Goal: Task Accomplishment & Management: Use online tool/utility

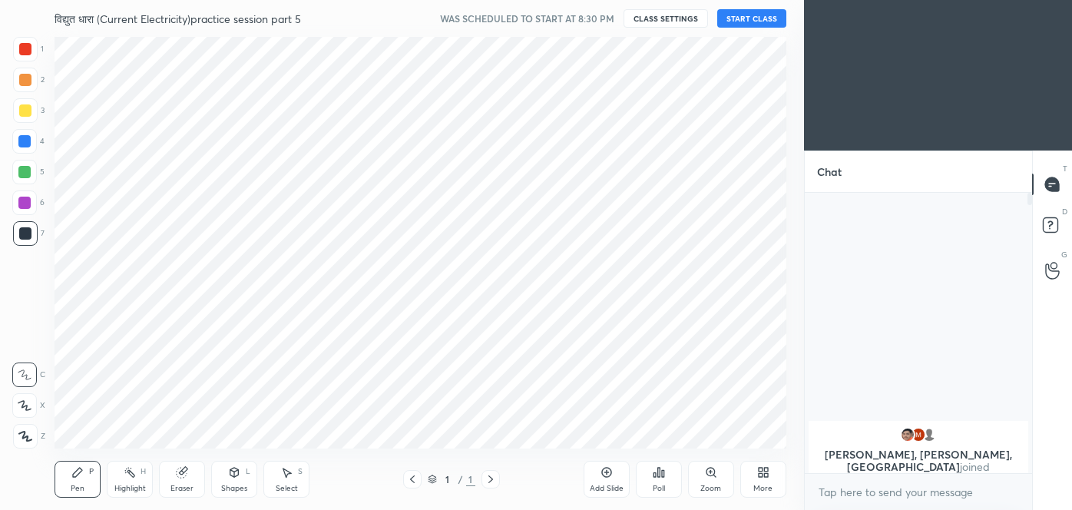
scroll to position [412, 742]
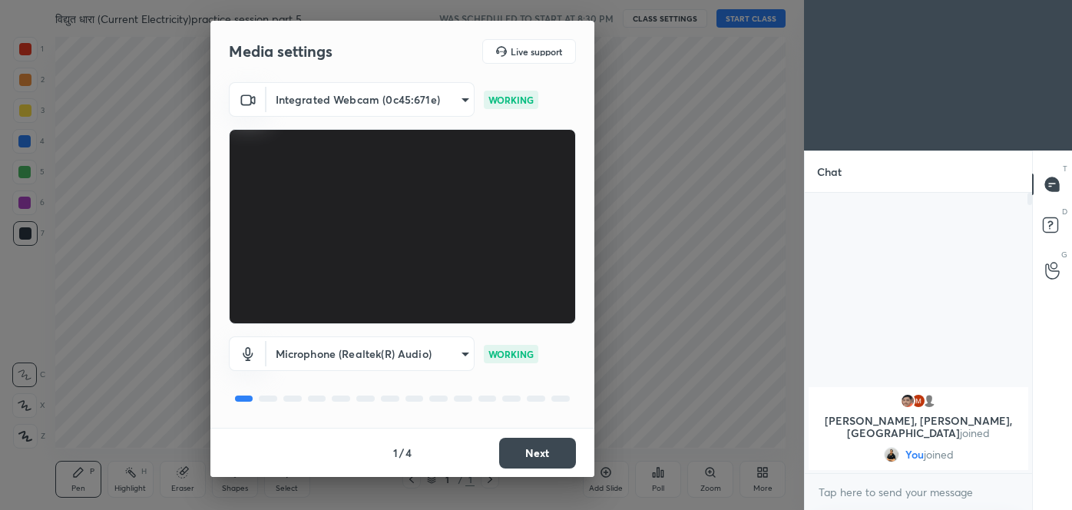
click at [540, 451] on button "Next" at bounding box center [537, 453] width 77 height 31
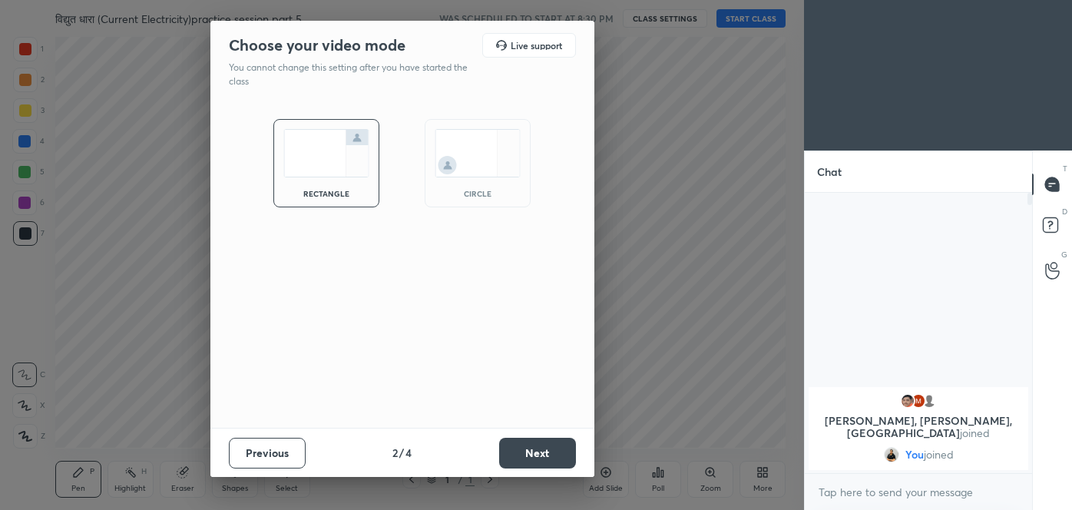
click at [544, 452] on button "Next" at bounding box center [537, 453] width 77 height 31
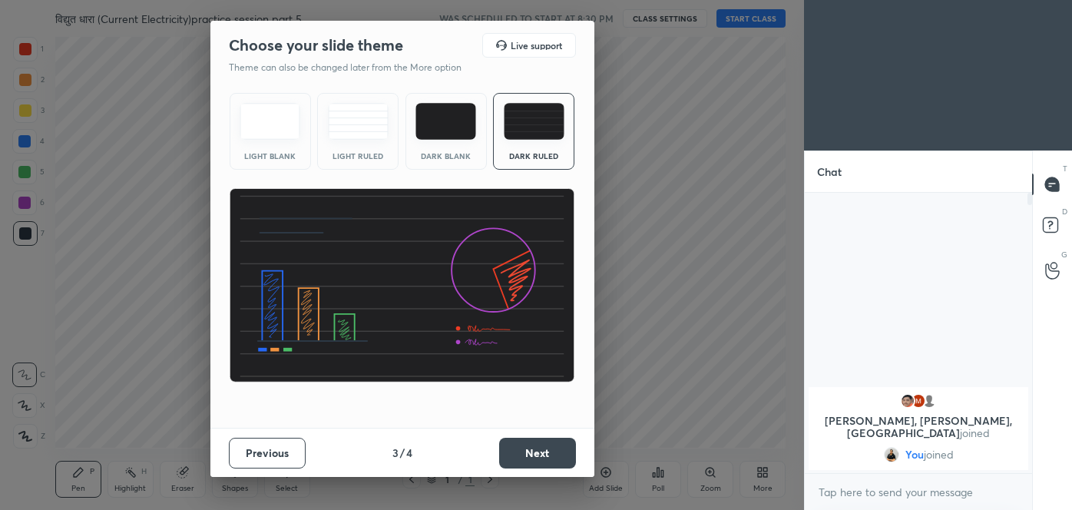
click at [545, 455] on button "Next" at bounding box center [537, 453] width 77 height 31
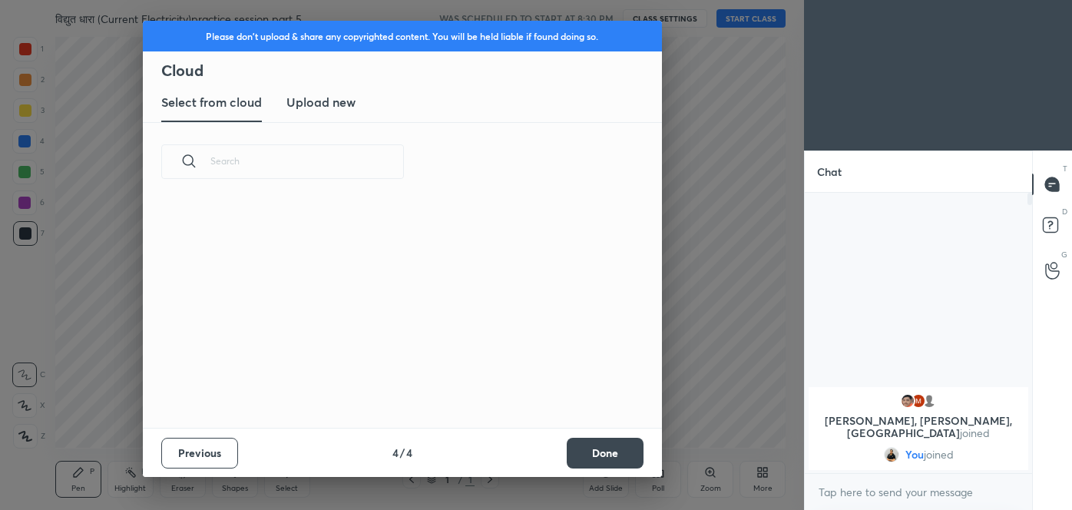
scroll to position [227, 493]
click at [339, 104] on h3 "Upload new" at bounding box center [320, 102] width 69 height 18
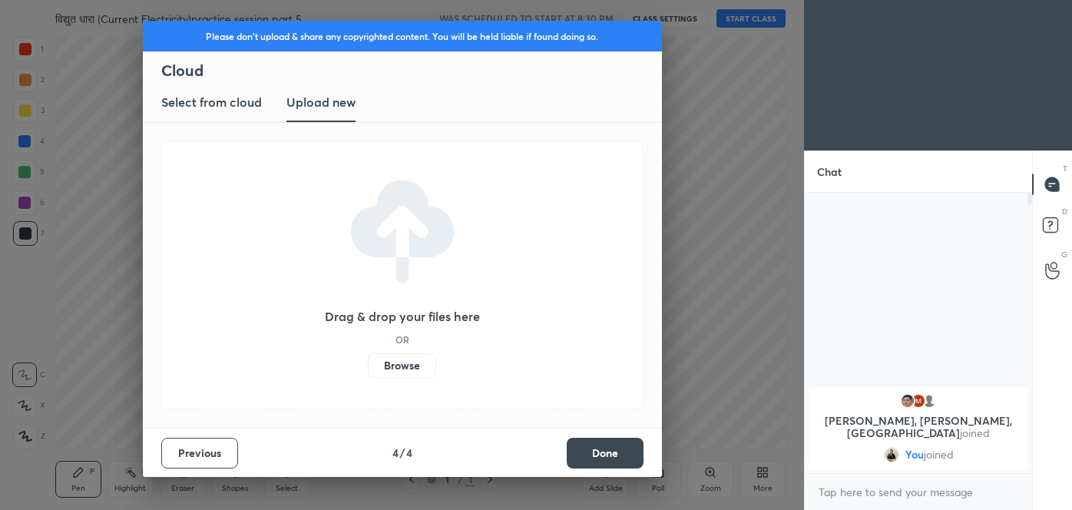
click at [414, 368] on label "Browse" at bounding box center [402, 365] width 68 height 25
click at [368, 368] on input "Browse" at bounding box center [368, 365] width 0 height 25
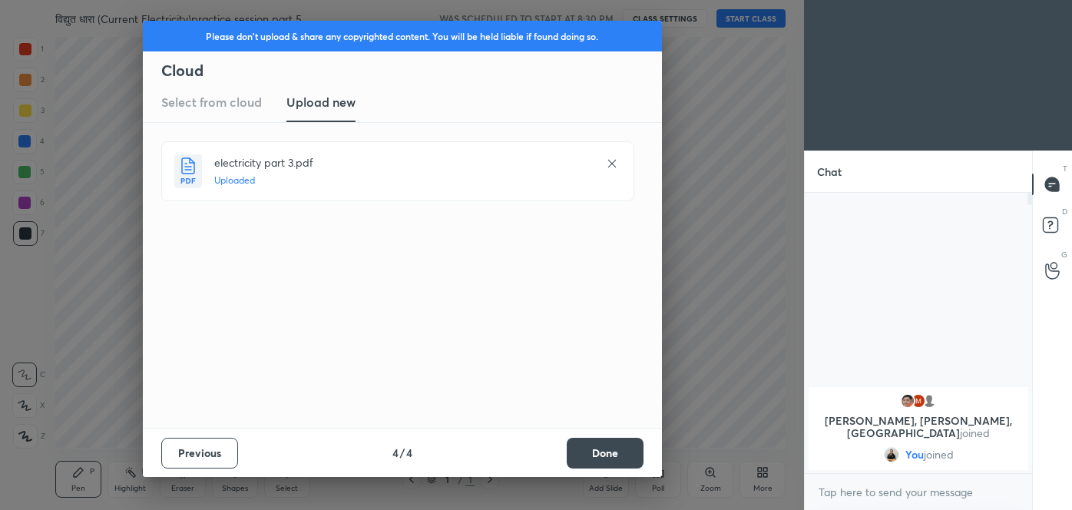
click at [596, 447] on button "Done" at bounding box center [605, 453] width 77 height 31
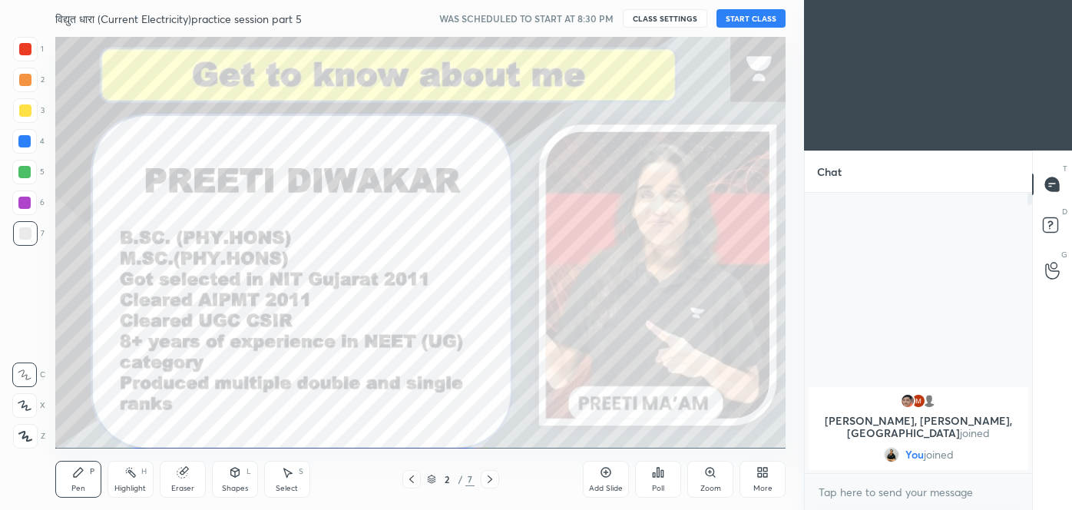
click at [756, 27] on button "START CLASS" at bounding box center [750, 18] width 69 height 18
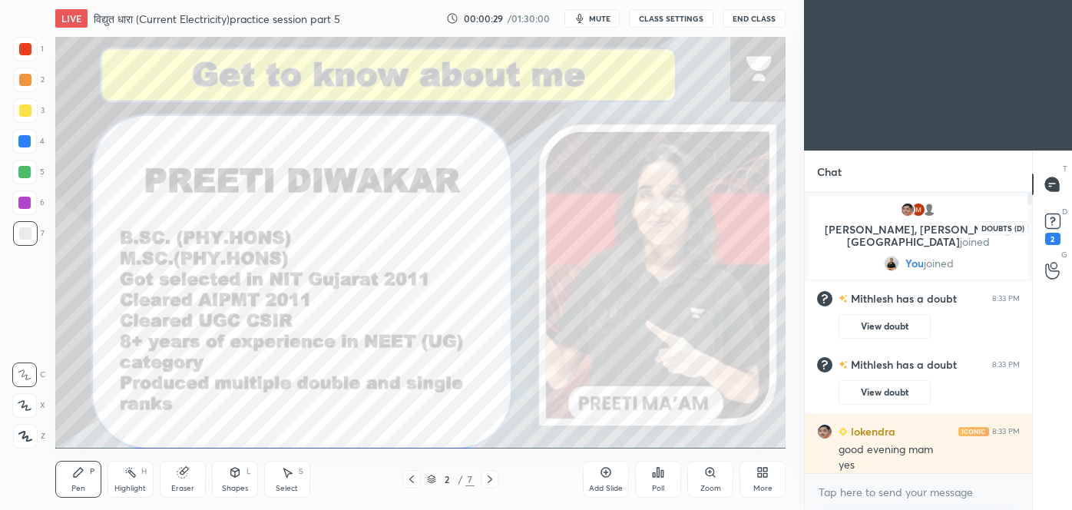
click at [1055, 224] on rect at bounding box center [1052, 221] width 15 height 15
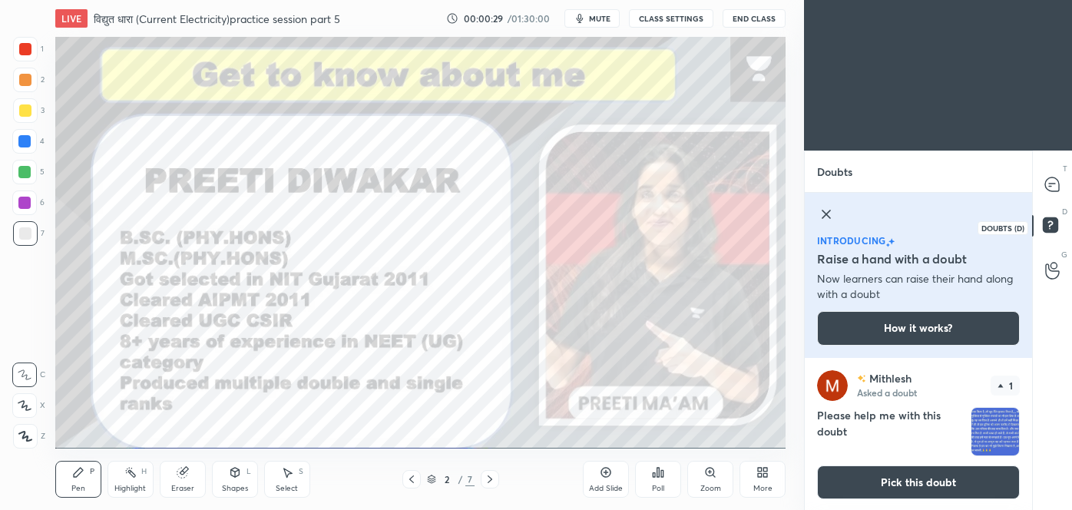
scroll to position [2, 0]
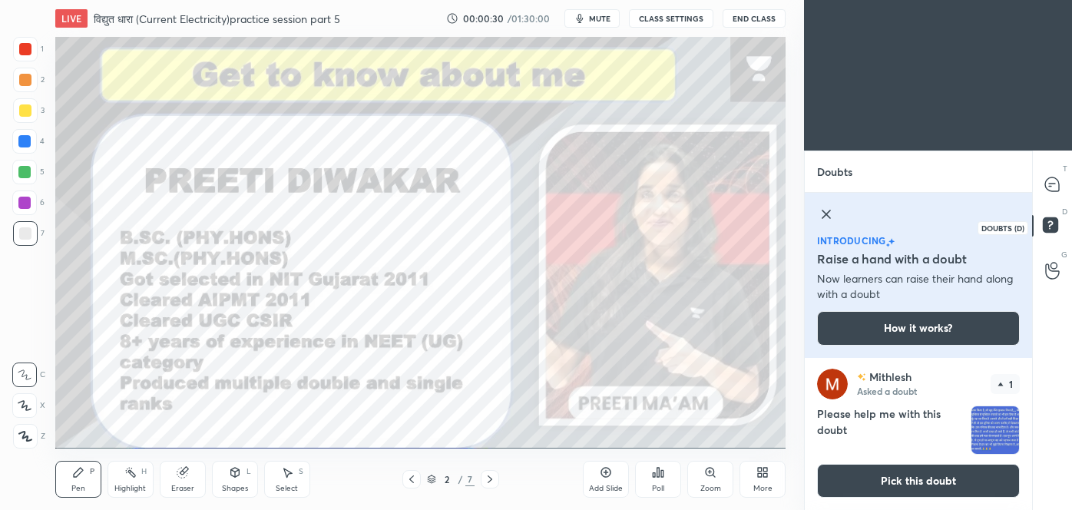
click at [1046, 221] on rect at bounding box center [1050, 225] width 15 height 15
click at [999, 432] on img "grid" at bounding box center [995, 430] width 48 height 48
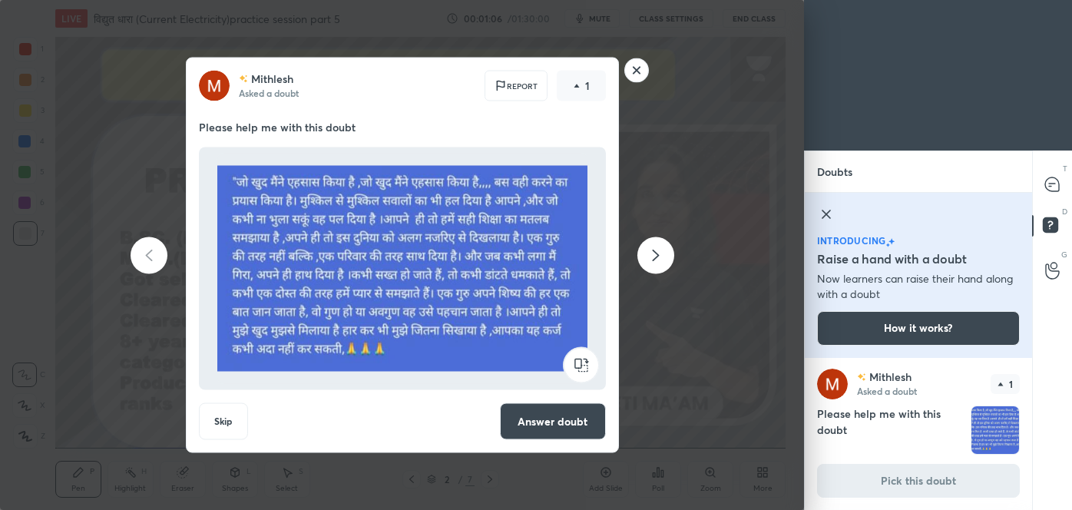
click at [632, 74] on rect at bounding box center [636, 70] width 24 height 24
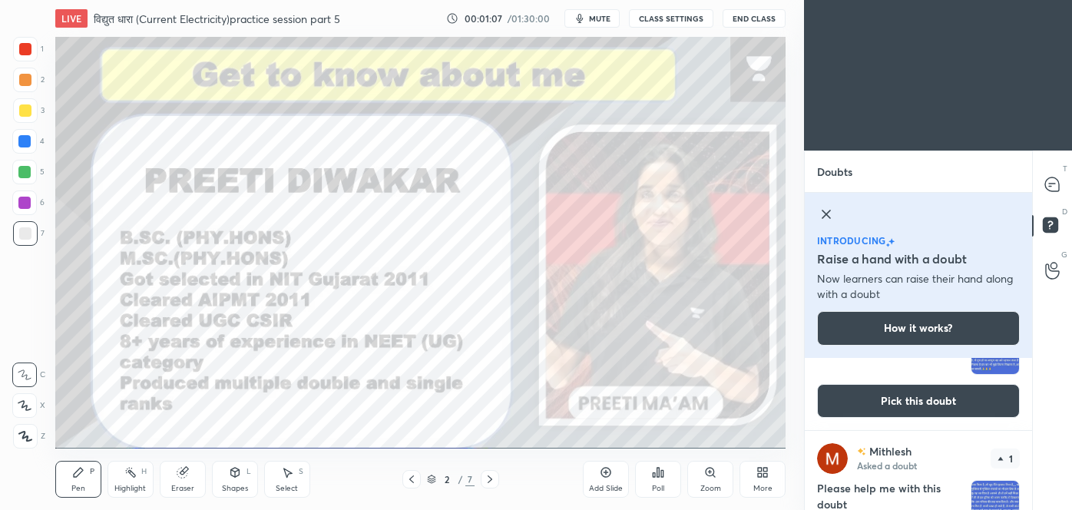
scroll to position [155, 0]
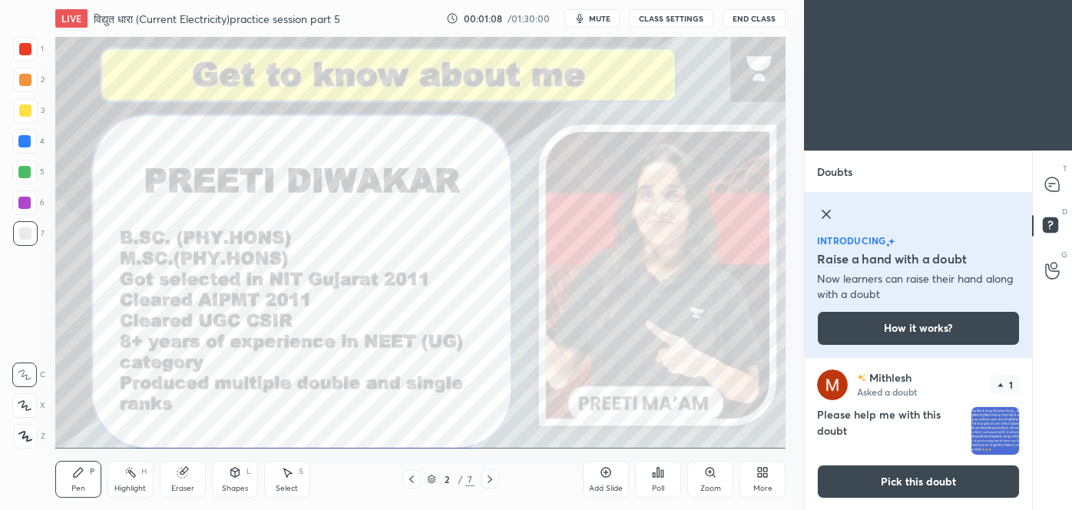
click at [984, 435] on img "grid" at bounding box center [995, 431] width 48 height 48
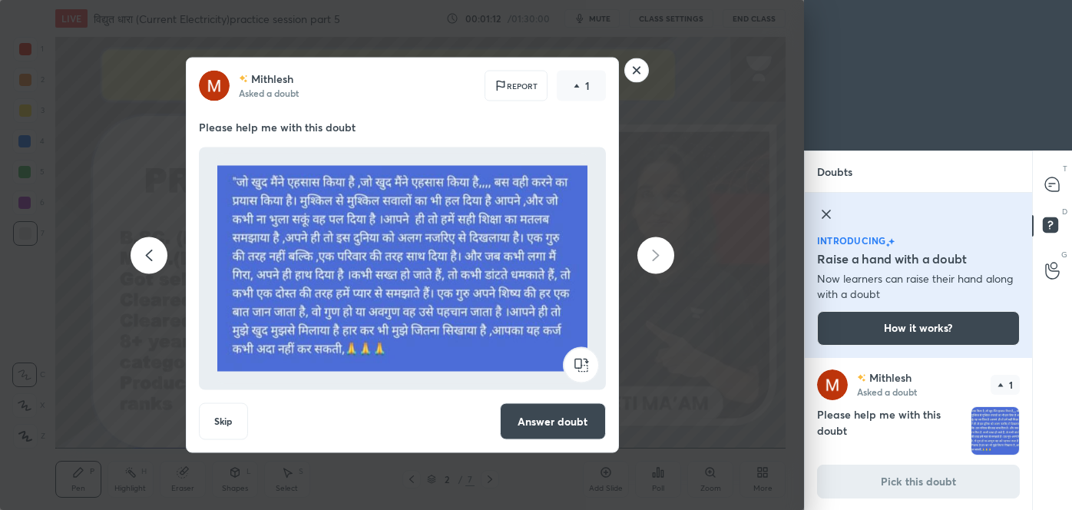
click at [633, 73] on rect at bounding box center [636, 70] width 24 height 24
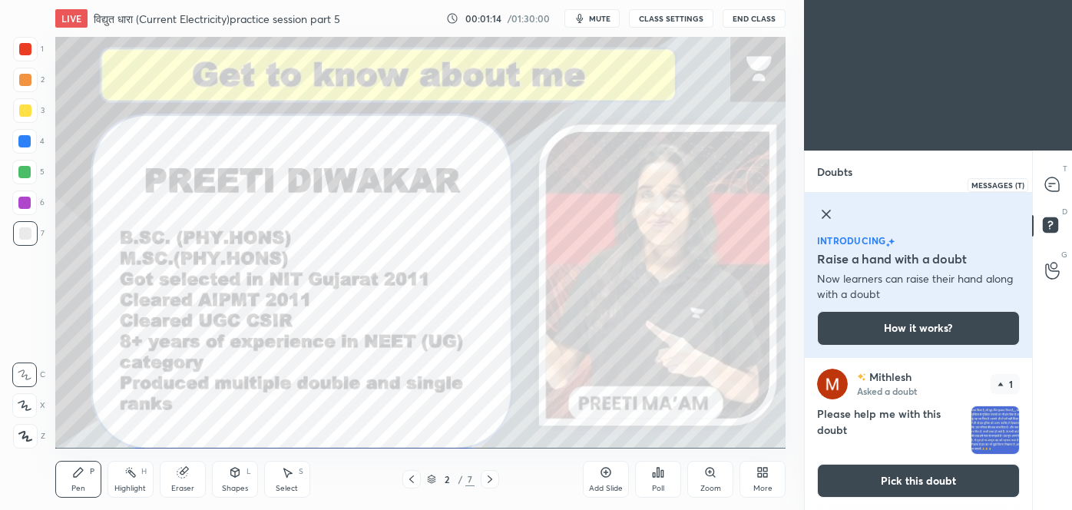
click at [1049, 186] on icon at bounding box center [1050, 186] width 2 height 0
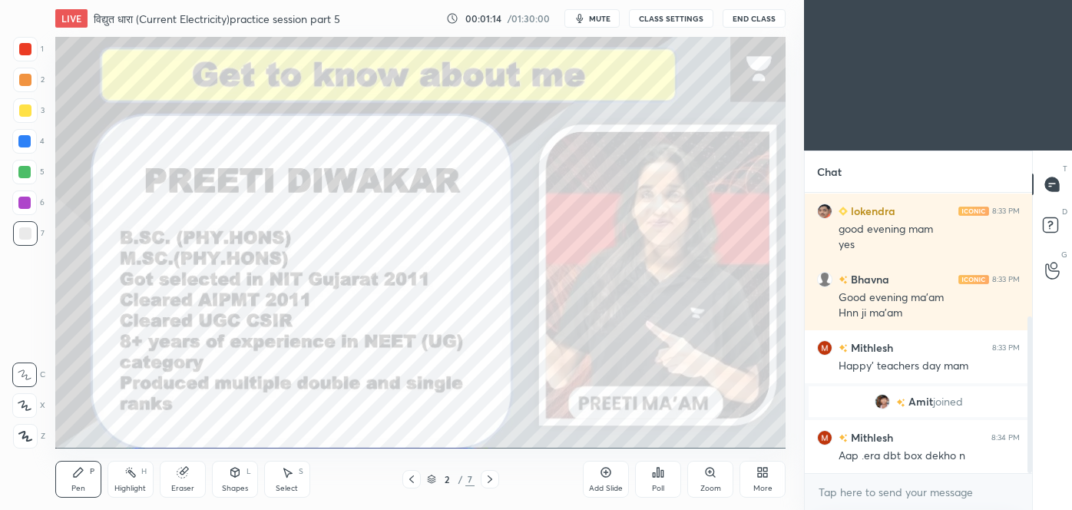
scroll to position [276, 223]
click at [1052, 184] on icon at bounding box center [1052, 184] width 6 height 0
click at [1053, 189] on icon at bounding box center [1052, 184] width 14 height 14
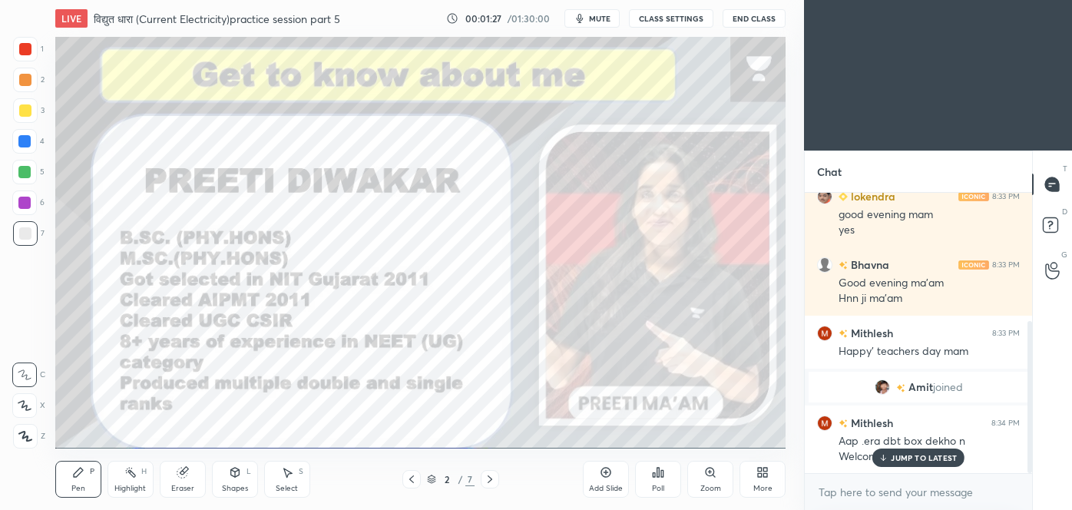
click at [936, 451] on div "JUMP TO LATEST" at bounding box center [918, 457] width 92 height 18
click at [1054, 180] on icon at bounding box center [1052, 184] width 14 height 14
click at [1050, 185] on icon at bounding box center [1052, 184] width 14 height 14
click at [1050, 224] on icon at bounding box center [1049, 224] width 5 height 6
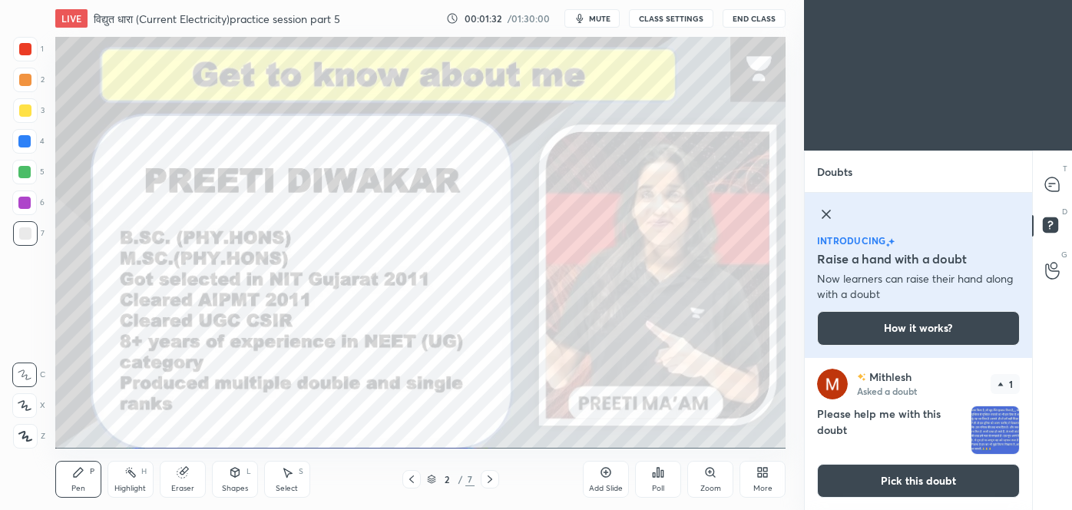
click at [993, 426] on img "grid" at bounding box center [995, 430] width 48 height 48
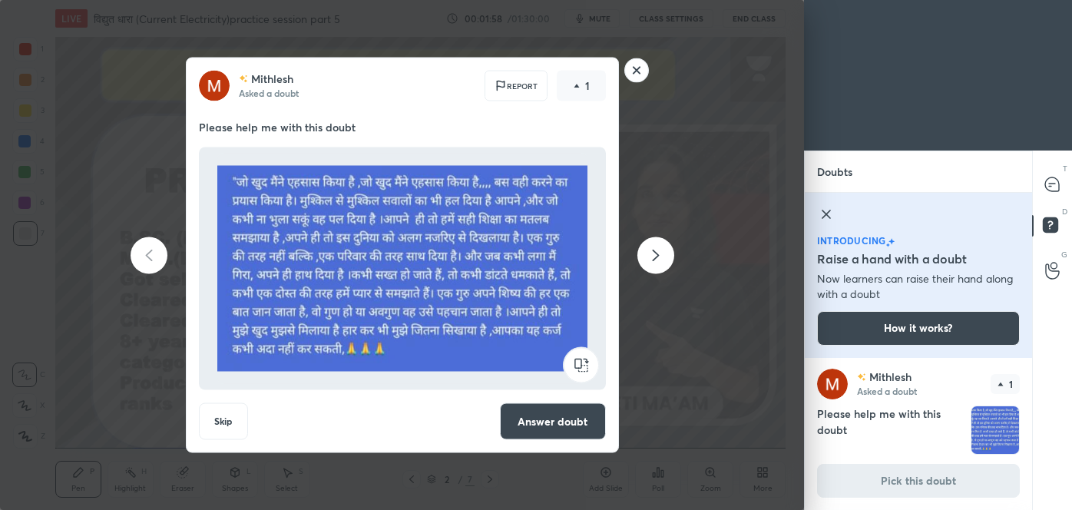
click at [638, 69] on rect at bounding box center [636, 70] width 24 height 24
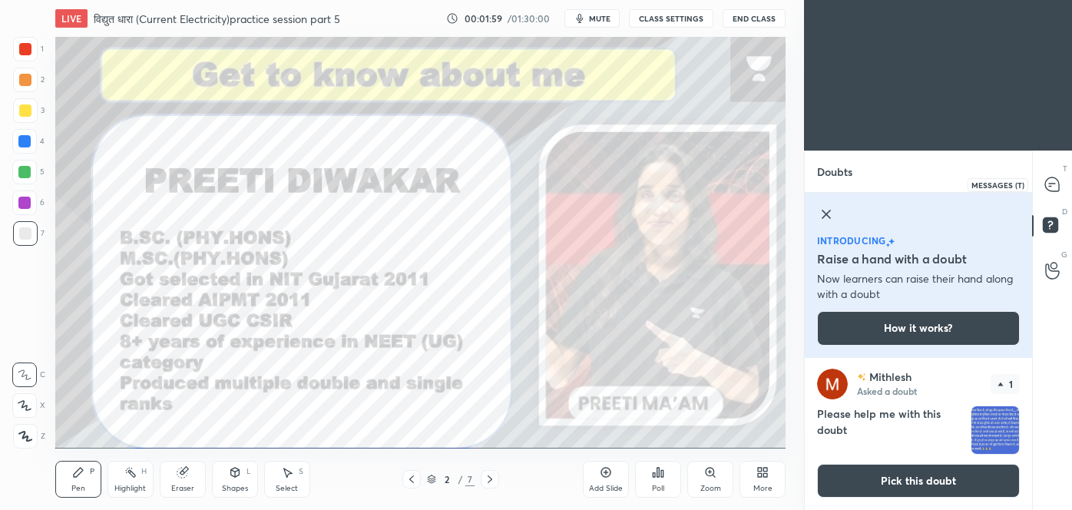
click at [1047, 186] on icon at bounding box center [1052, 184] width 14 height 14
type textarea "x"
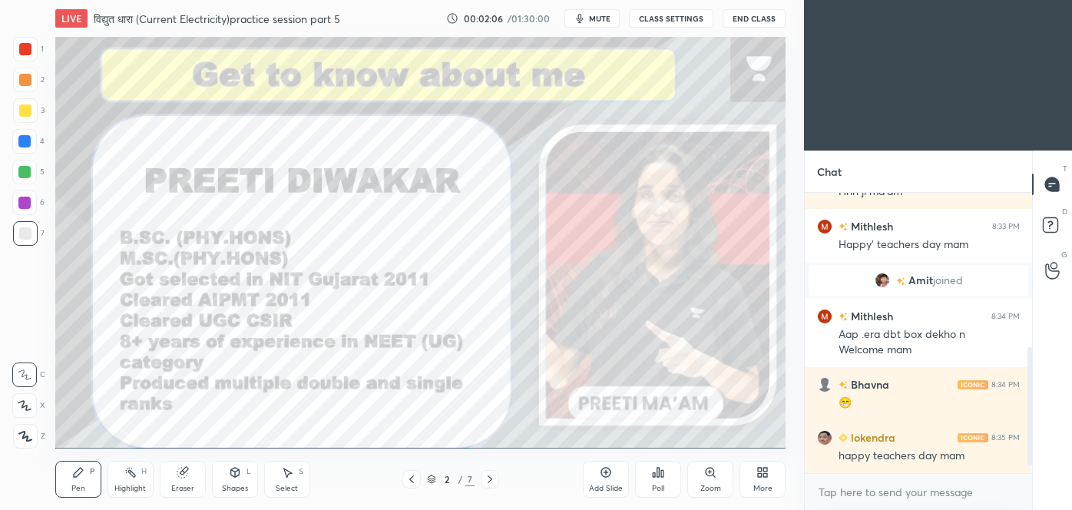
scroll to position [395, 0]
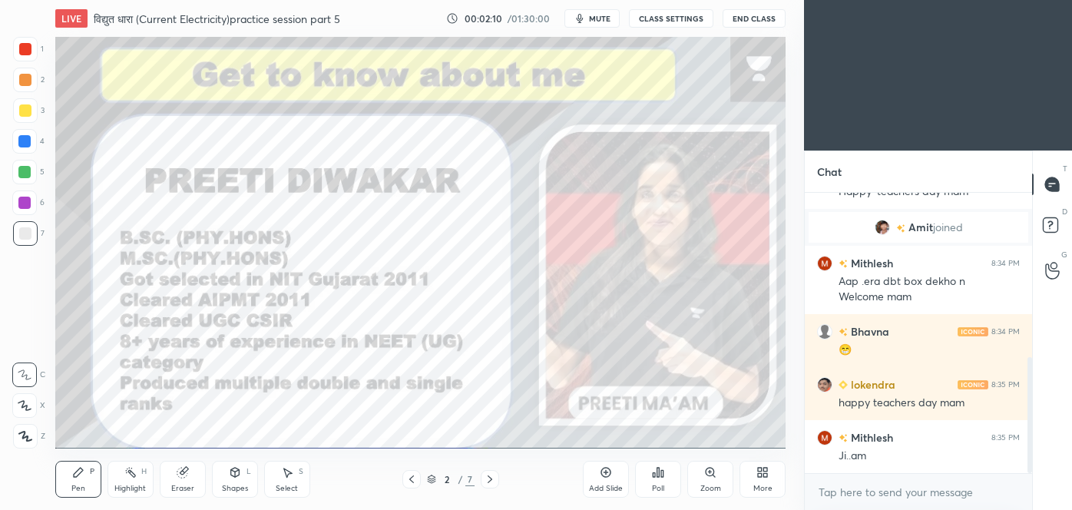
click at [603, 473] on icon at bounding box center [606, 472] width 12 height 12
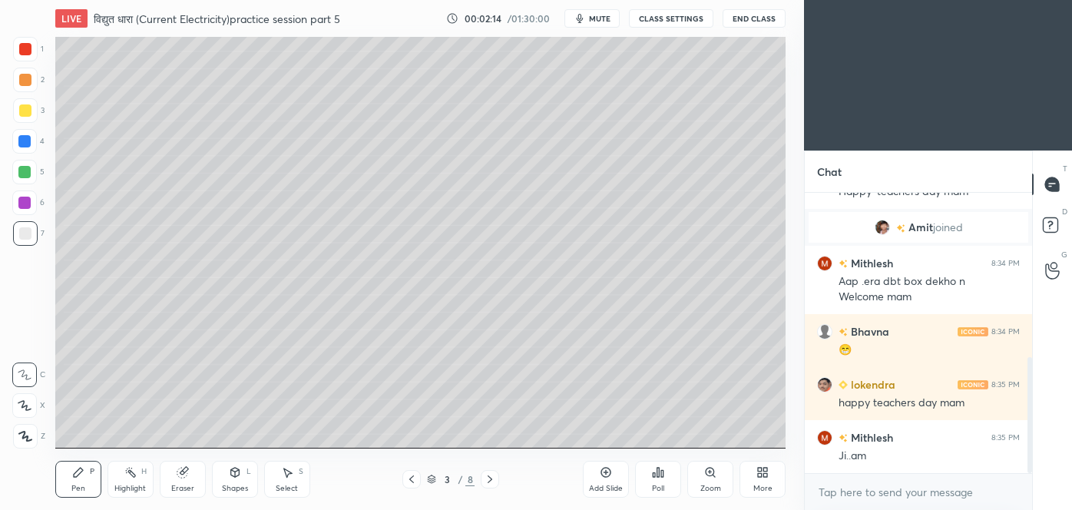
click at [22, 107] on div at bounding box center [25, 110] width 12 height 12
click at [247, 460] on div "Pen P Highlight H Eraser Shapes L Select S 3 / 8 Add Slide Poll Zoom More" at bounding box center [420, 478] width 730 height 61
click at [239, 492] on div "Shapes" at bounding box center [235, 488] width 26 height 8
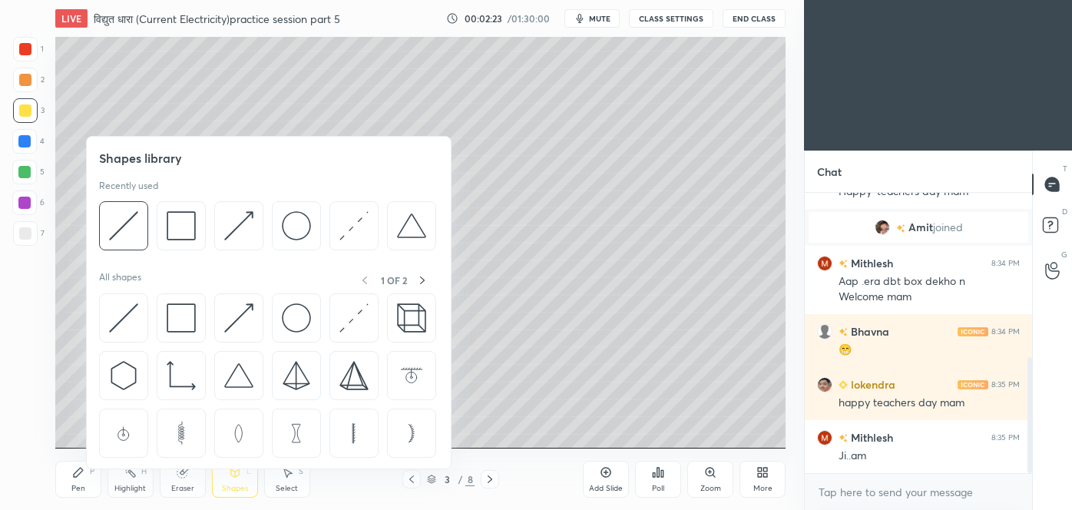
click at [89, 219] on div "Shapes library Recently used All shapes 1 OF 2" at bounding box center [268, 302] width 365 height 333
click at [114, 233] on img at bounding box center [123, 225] width 29 height 29
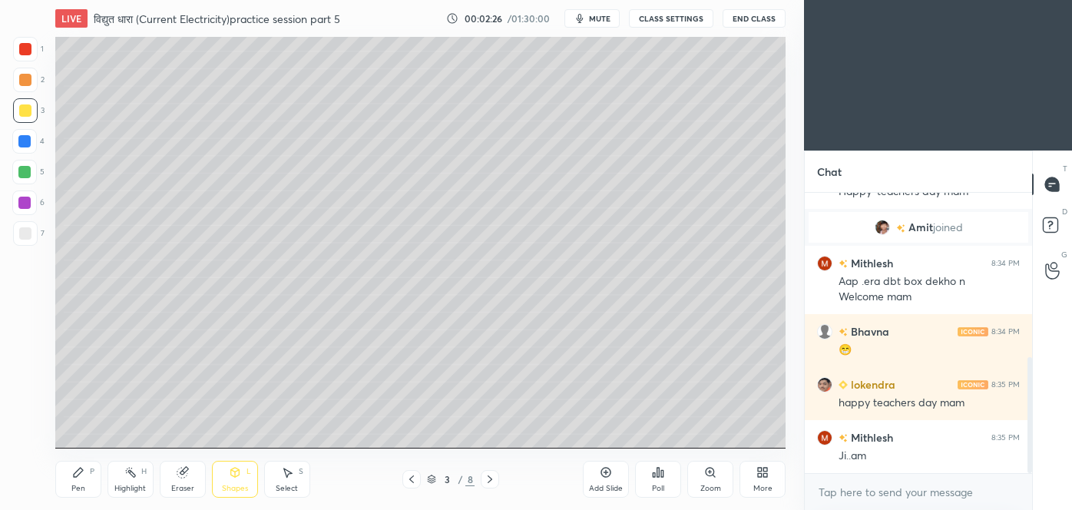
click at [72, 488] on div "Pen" at bounding box center [78, 488] width 14 height 8
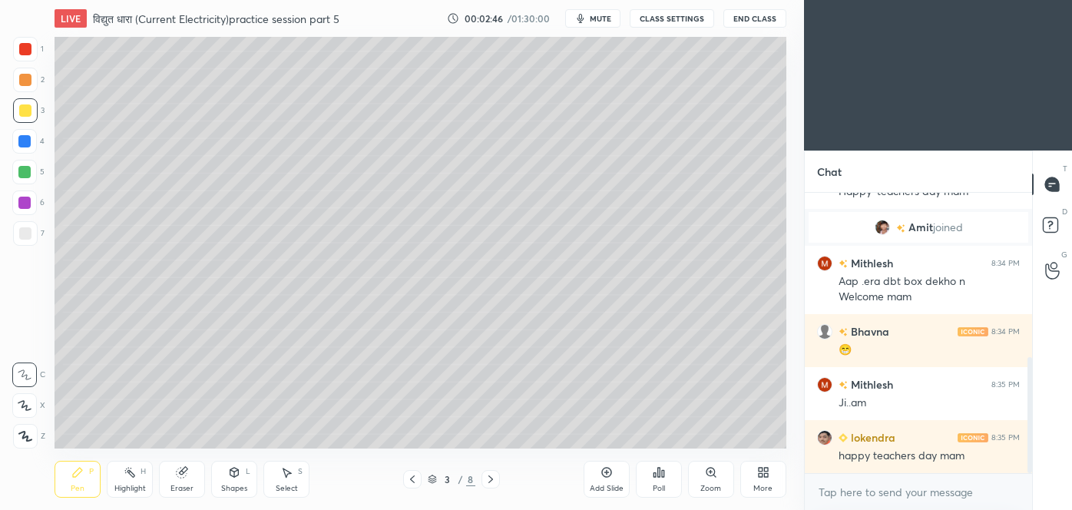
scroll to position [76370, 76038]
click at [237, 486] on div "Shapes" at bounding box center [235, 488] width 26 height 8
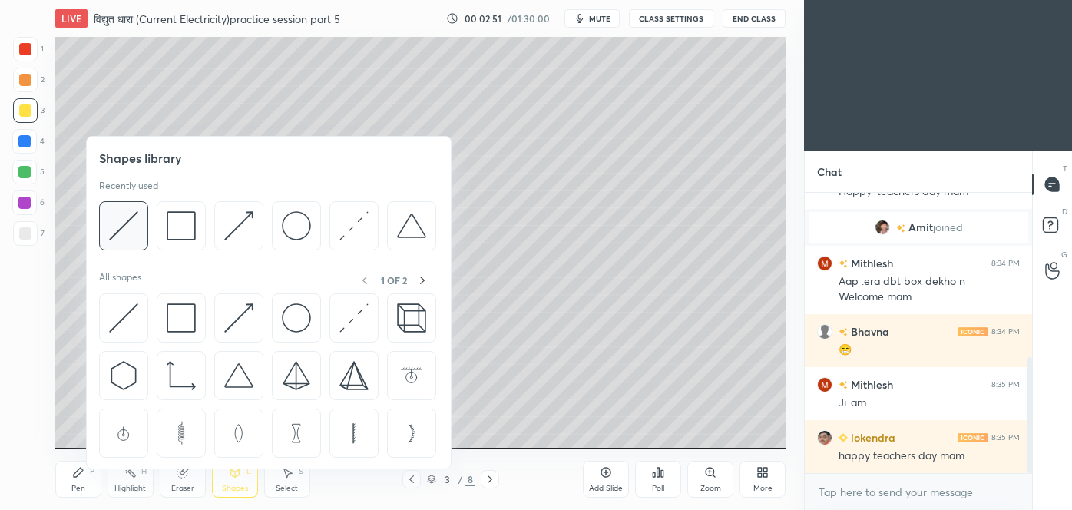
click at [116, 242] on div at bounding box center [123, 225] width 49 height 49
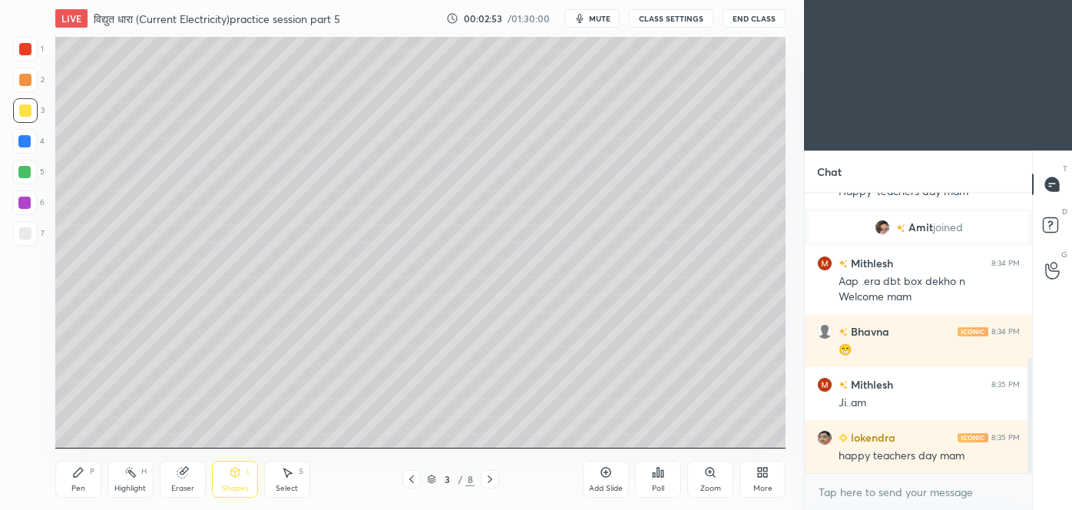
scroll to position [409, 0]
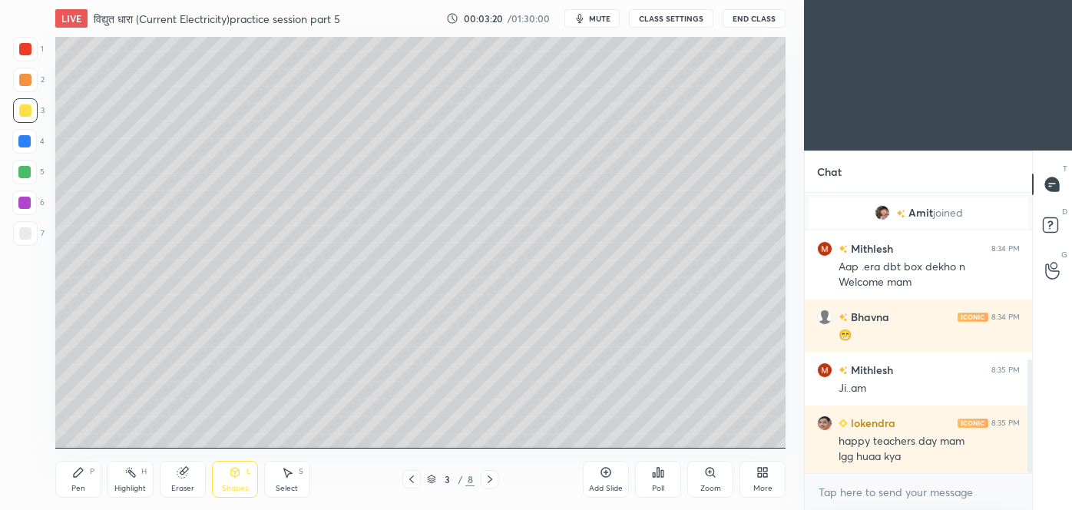
click at [81, 478] on icon at bounding box center [78, 472] width 12 height 12
click at [237, 486] on div "Shapes" at bounding box center [235, 488] width 26 height 8
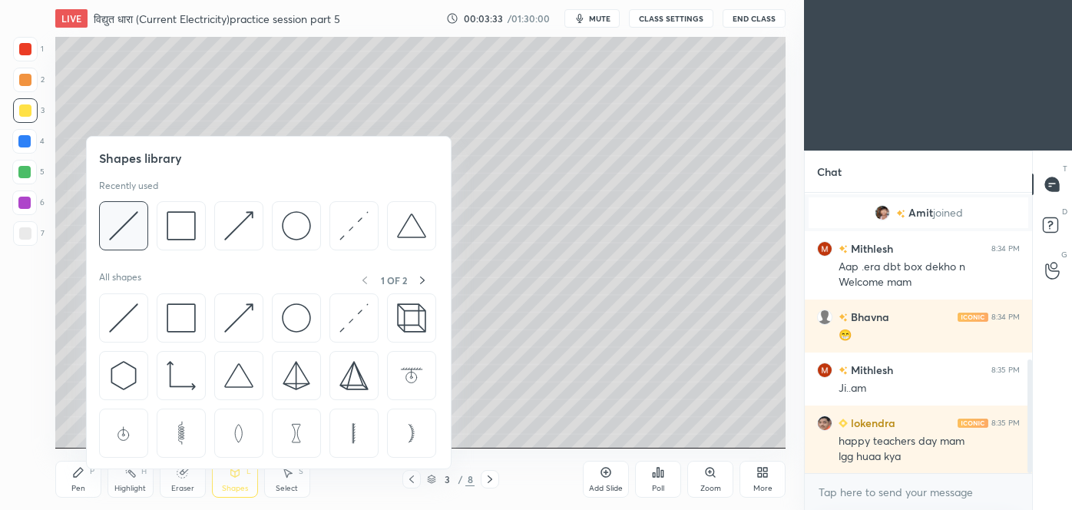
click at [123, 221] on img at bounding box center [123, 225] width 29 height 29
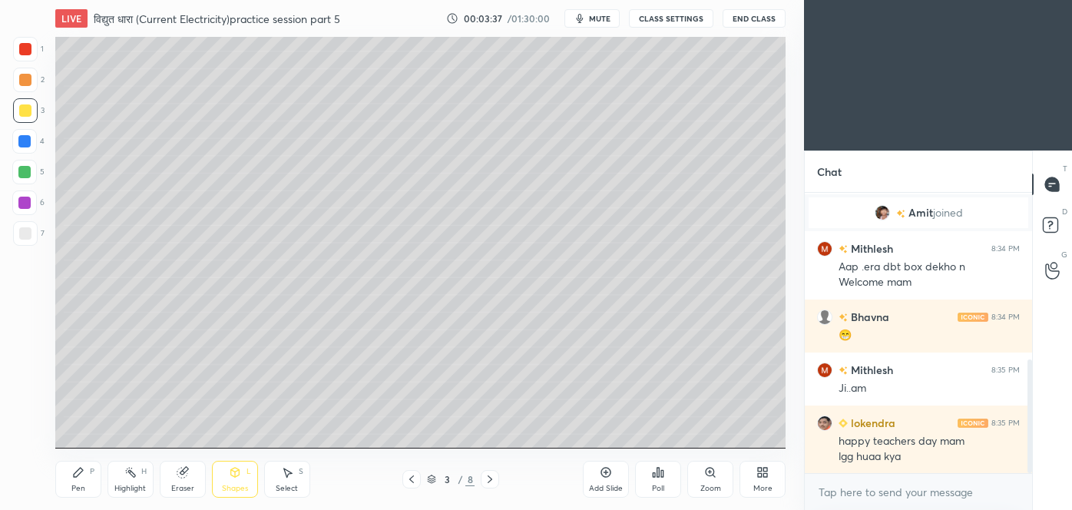
click at [85, 495] on div "Pen P" at bounding box center [78, 479] width 46 height 37
click at [31, 404] on div at bounding box center [24, 405] width 25 height 25
click at [494, 477] on icon at bounding box center [490, 479] width 12 height 12
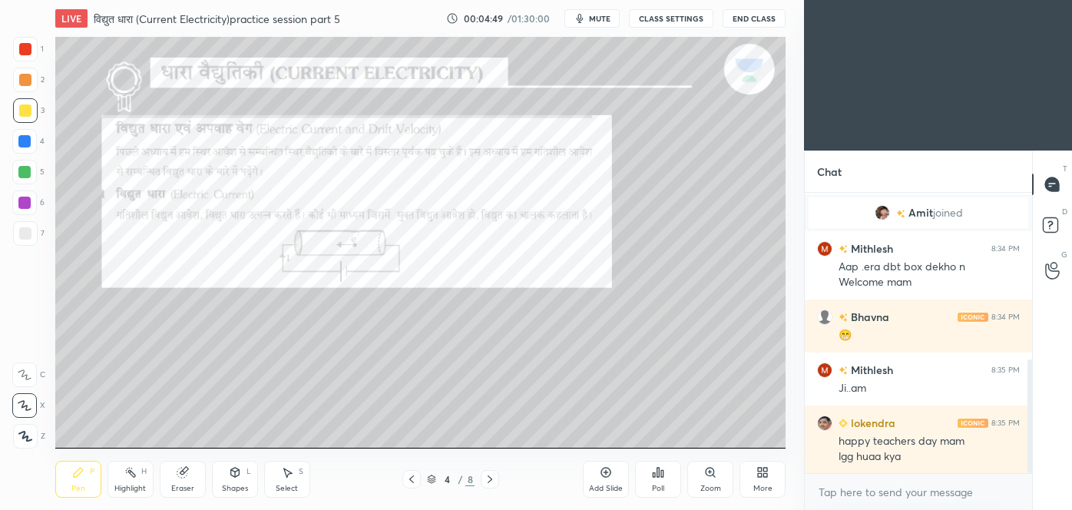
click at [417, 475] on icon at bounding box center [411, 479] width 12 height 12
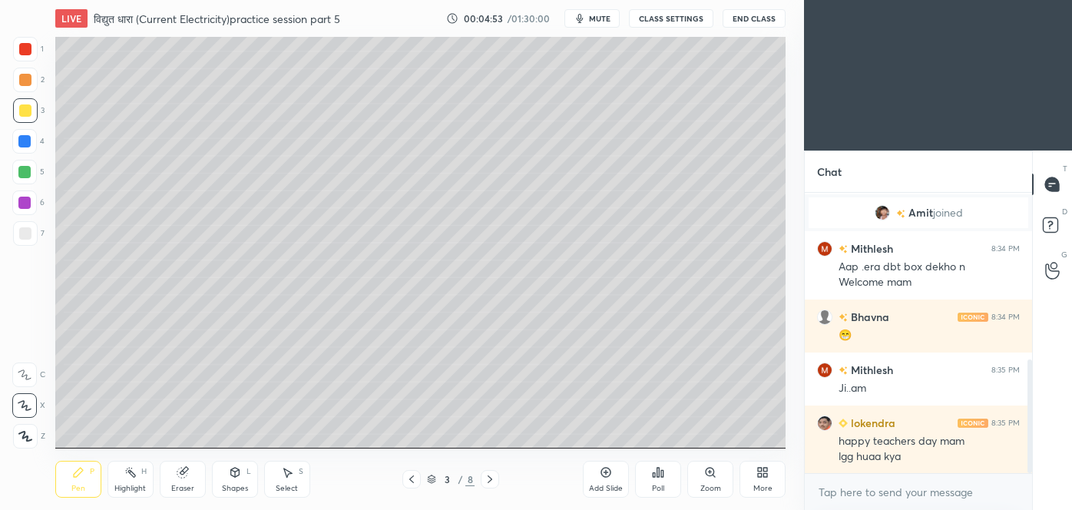
click at [609, 478] on icon at bounding box center [606, 472] width 12 height 12
click at [405, 480] on div at bounding box center [411, 479] width 18 height 18
click at [761, 476] on icon at bounding box center [760, 475] width 4 height 4
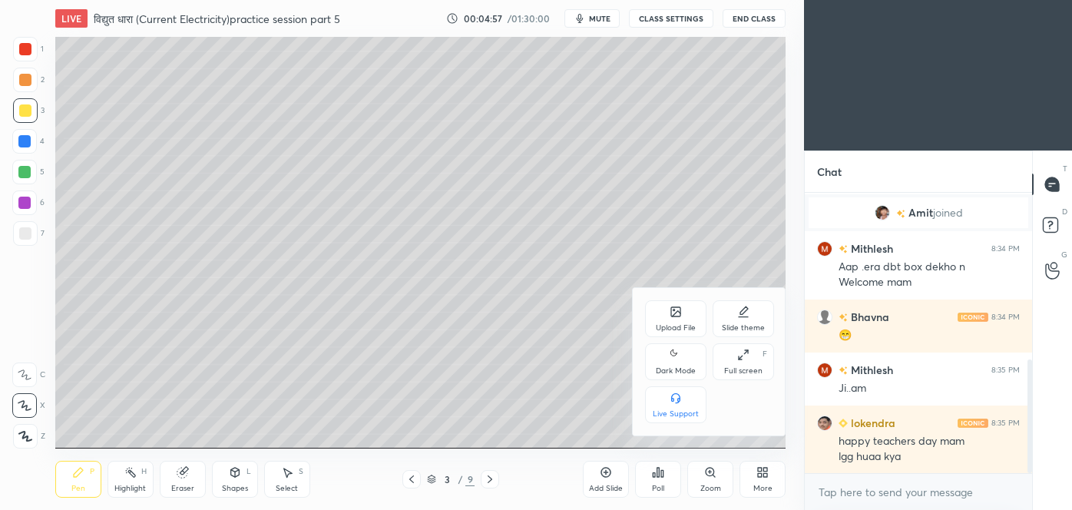
click at [741, 324] on div "Slide theme" at bounding box center [743, 328] width 43 height 8
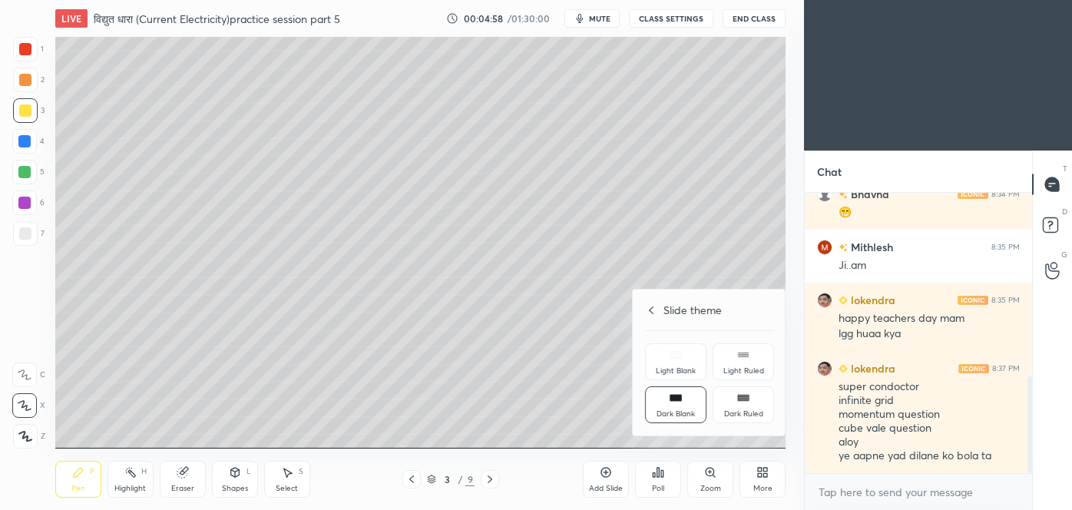
click at [746, 411] on div "Dark Ruled" at bounding box center [743, 414] width 39 height 8
click at [749, 402] on icon at bounding box center [743, 398] width 12 height 12
click at [552, 393] on div at bounding box center [536, 255] width 1072 height 510
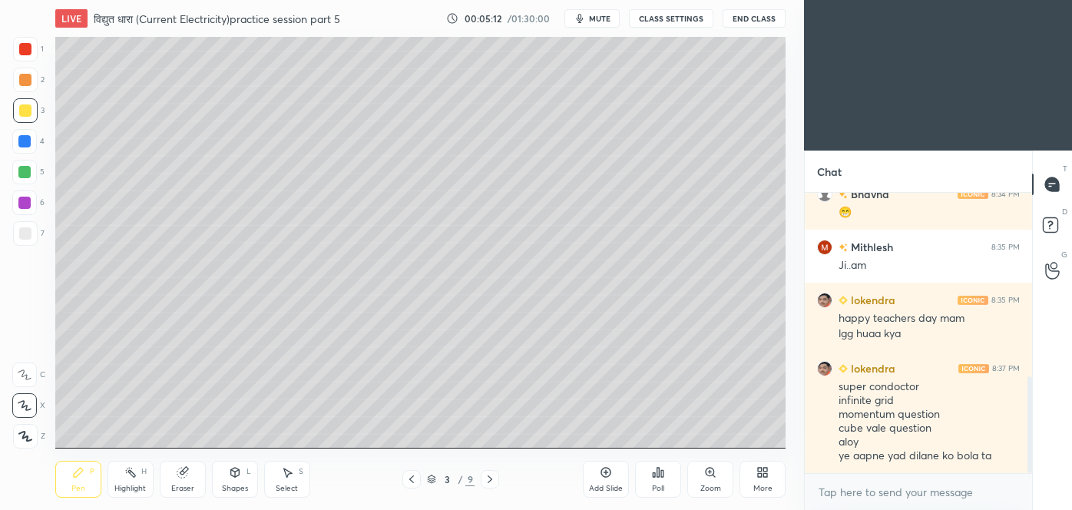
click at [607, 478] on icon at bounding box center [606, 472] width 12 height 12
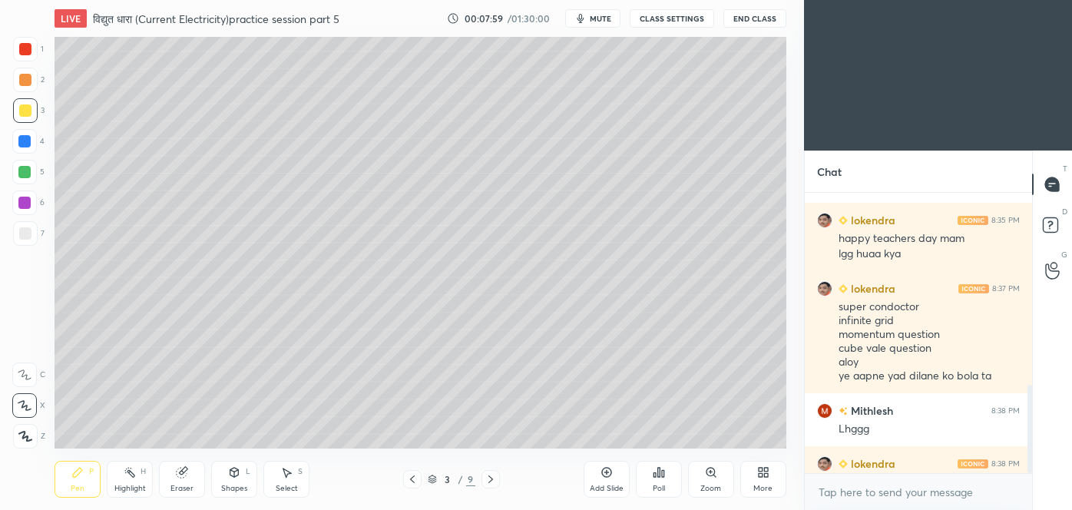
scroll to position [76370, 76038]
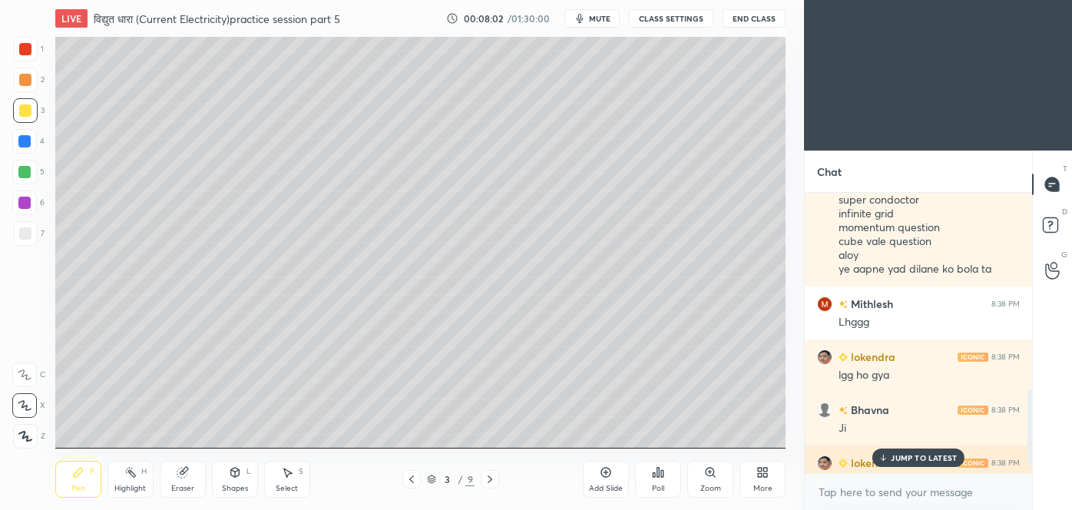
click at [912, 454] on p "JUMP TO LATEST" at bounding box center [924, 457] width 66 height 9
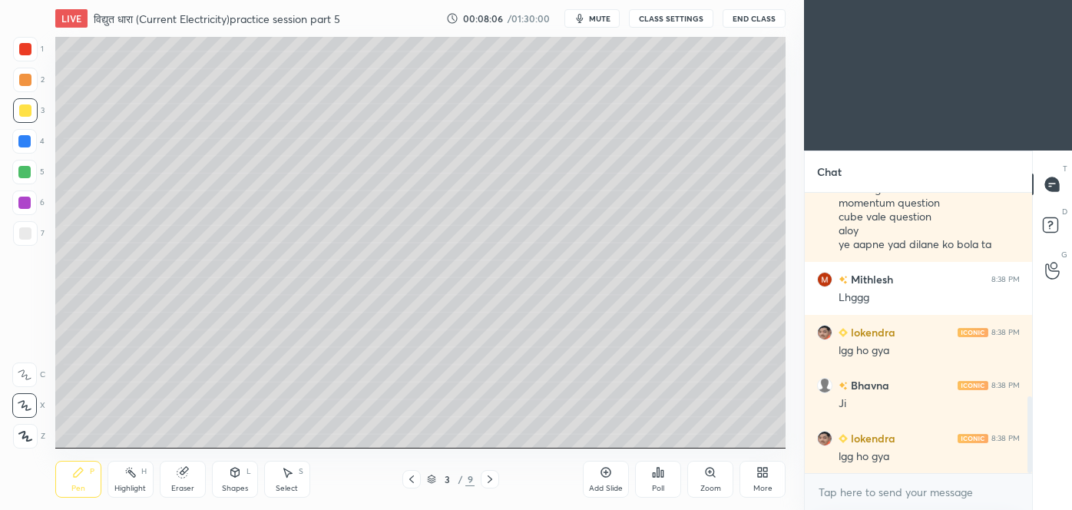
click at [190, 479] on div "Eraser" at bounding box center [183, 479] width 46 height 37
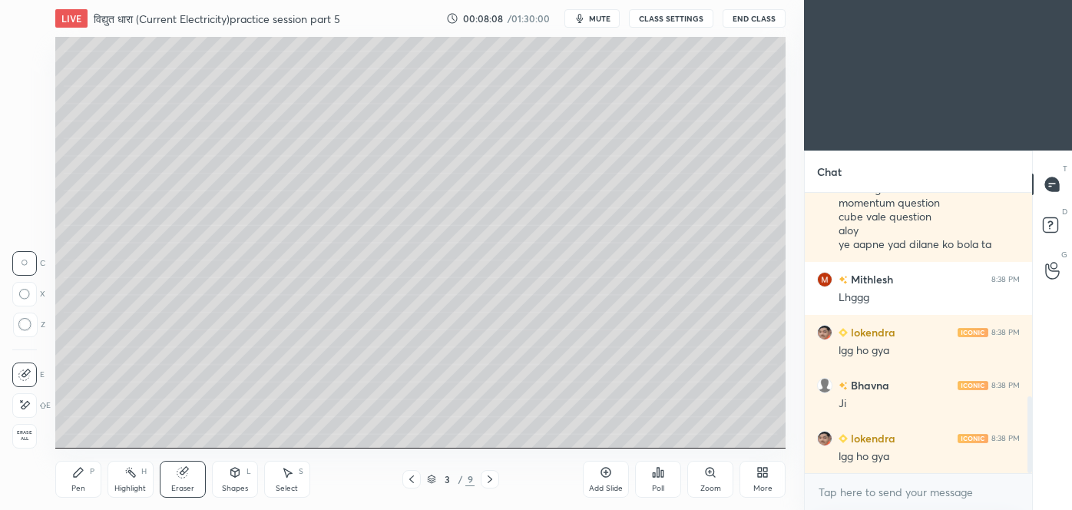
click at [35, 325] on div at bounding box center [25, 324] width 25 height 25
click at [78, 484] on div "Pen" at bounding box center [78, 488] width 14 height 8
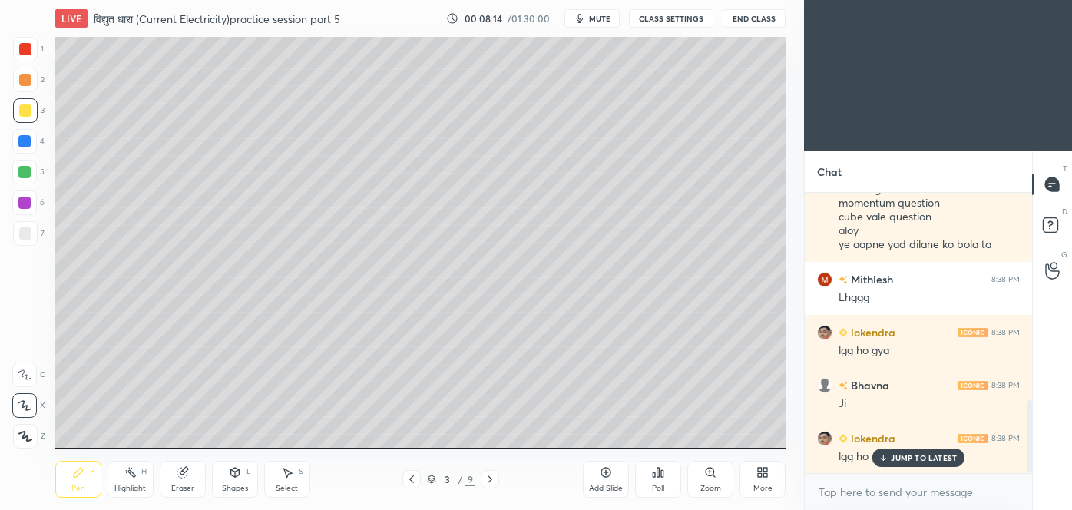
scroll to position [796, 0]
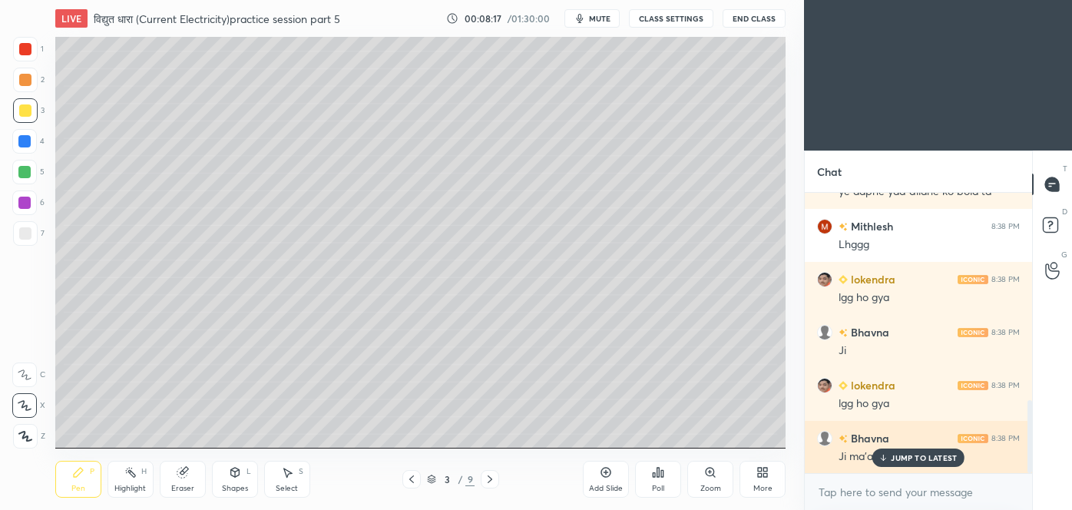
click at [895, 455] on p "JUMP TO LATEST" at bounding box center [924, 457] width 66 height 9
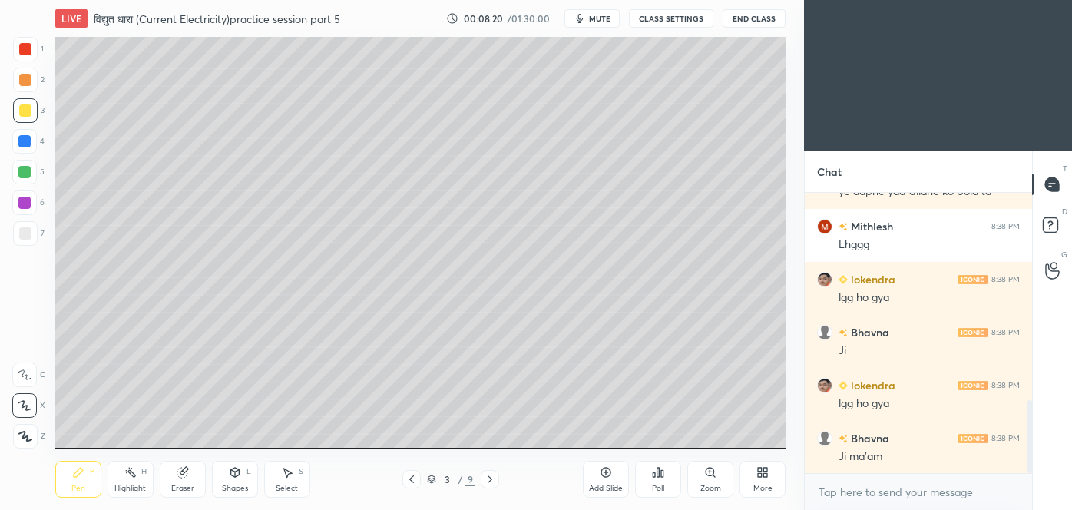
click at [485, 478] on icon at bounding box center [490, 479] width 12 height 12
click at [413, 481] on icon at bounding box center [411, 479] width 12 height 12
click at [607, 478] on icon at bounding box center [606, 472] width 12 height 12
click at [412, 486] on div at bounding box center [411, 479] width 18 height 18
click at [414, 486] on div at bounding box center [411, 479] width 18 height 18
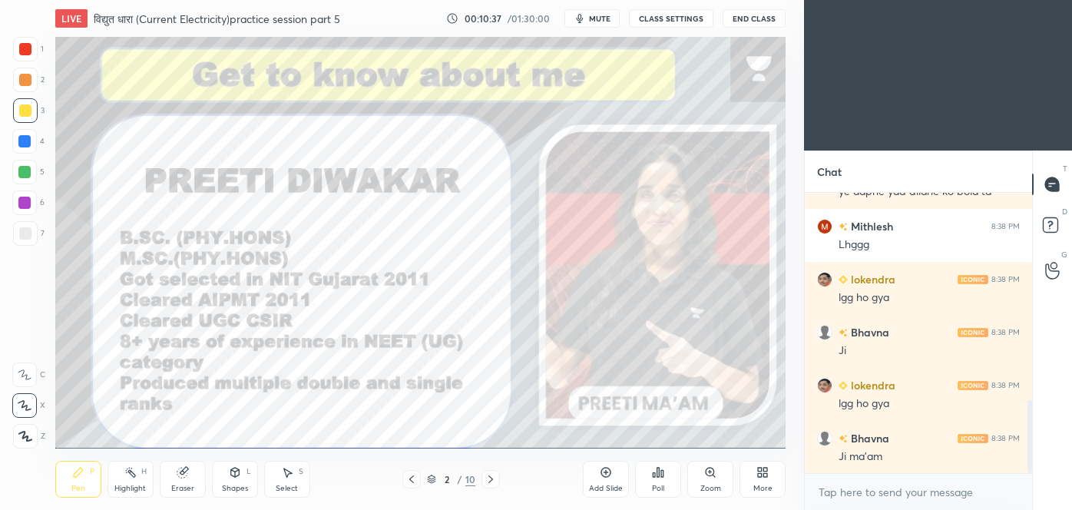
click at [488, 481] on icon at bounding box center [490, 479] width 12 height 12
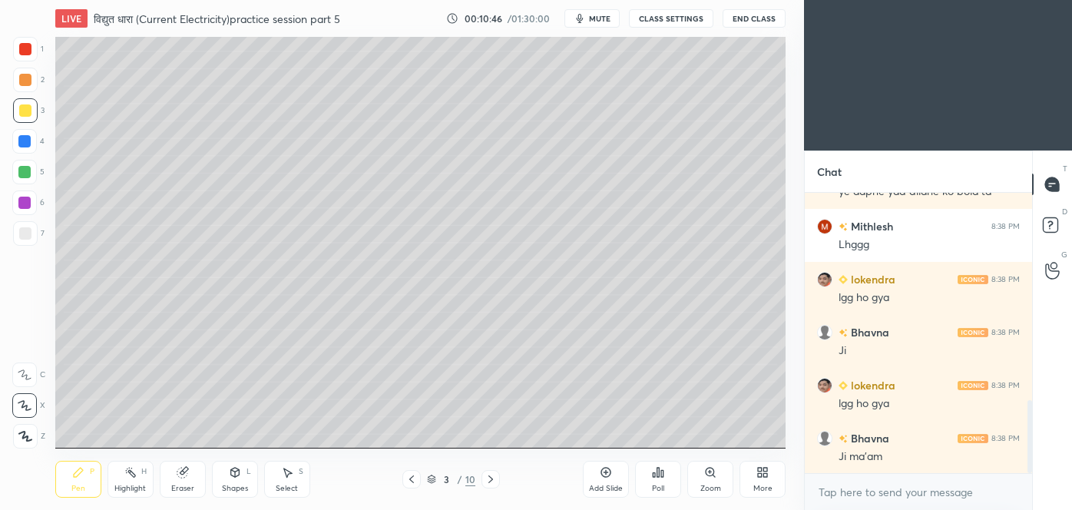
click at [485, 481] on icon at bounding box center [490, 479] width 12 height 12
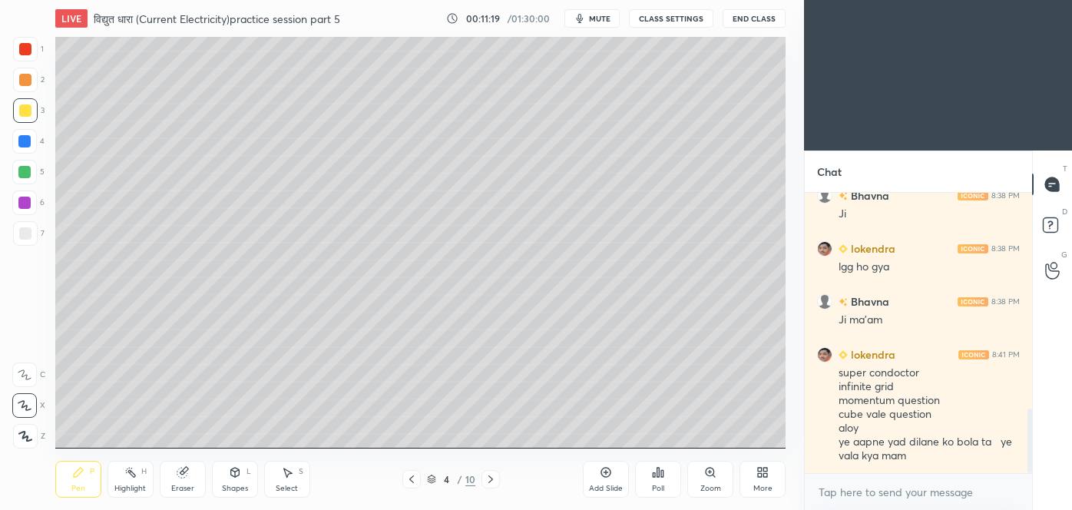
scroll to position [985, 0]
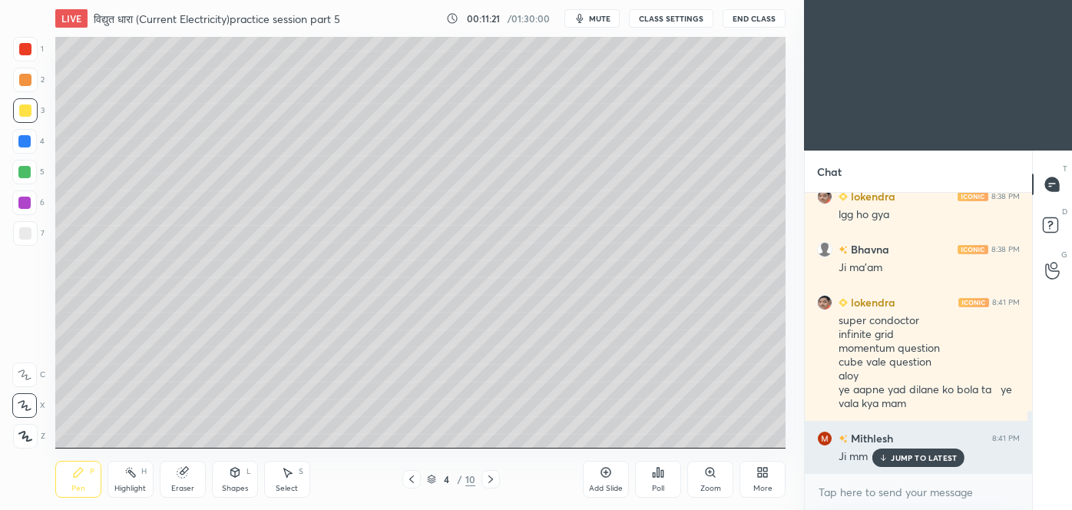
click at [907, 465] on div "JUMP TO LATEST" at bounding box center [918, 457] width 92 height 18
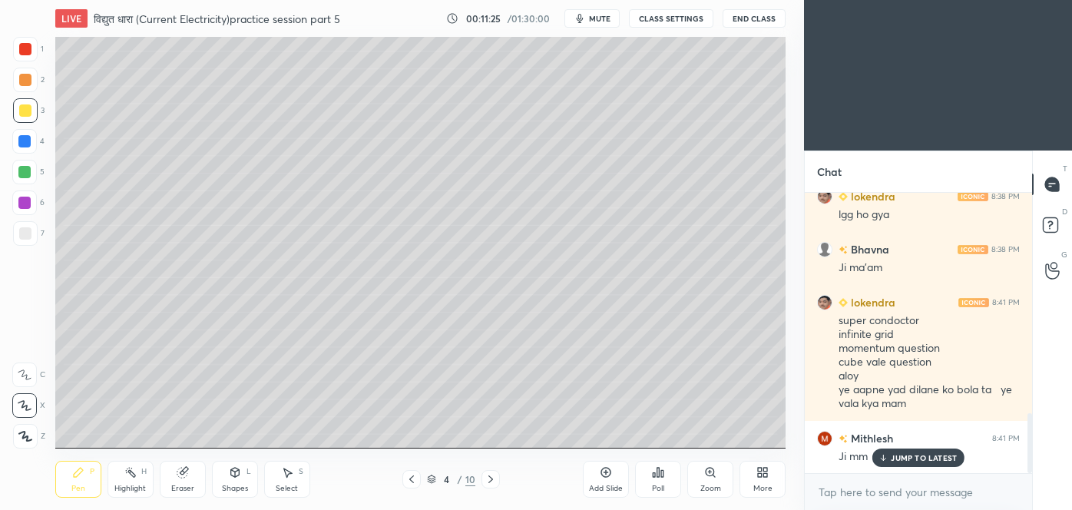
scroll to position [1038, 0]
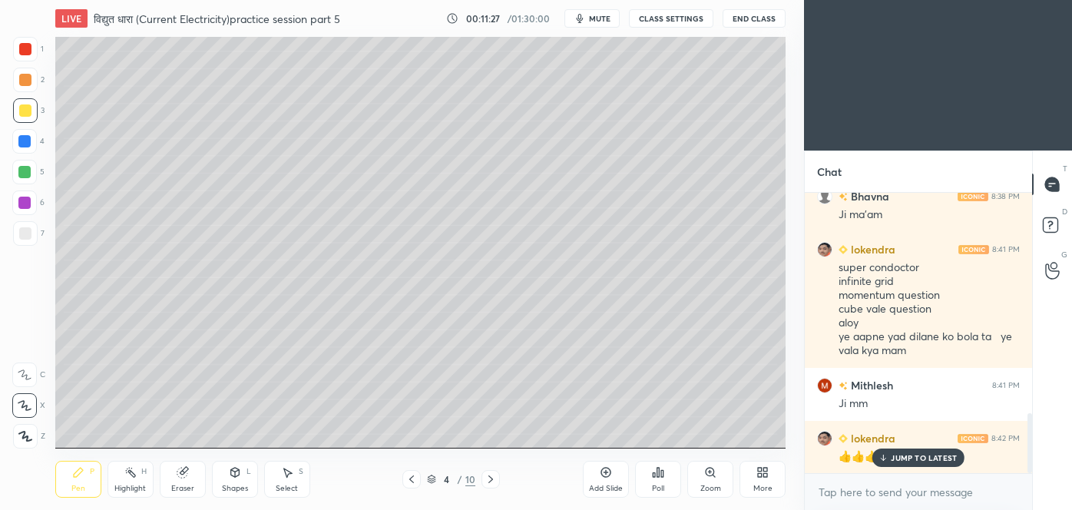
click at [928, 459] on p "JUMP TO LATEST" at bounding box center [924, 457] width 66 height 9
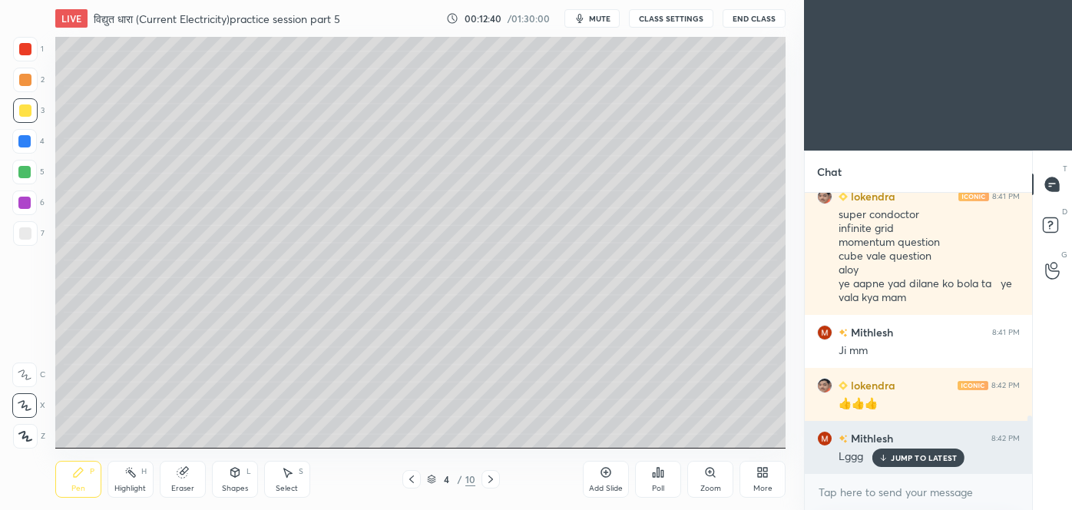
click at [941, 460] on p "JUMP TO LATEST" at bounding box center [924, 457] width 66 height 9
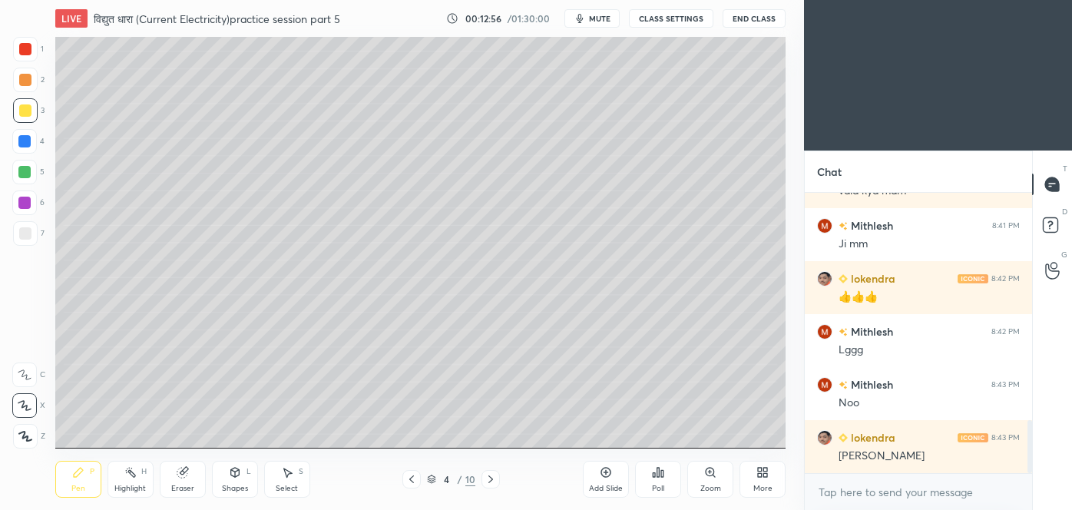
scroll to position [1212, 0]
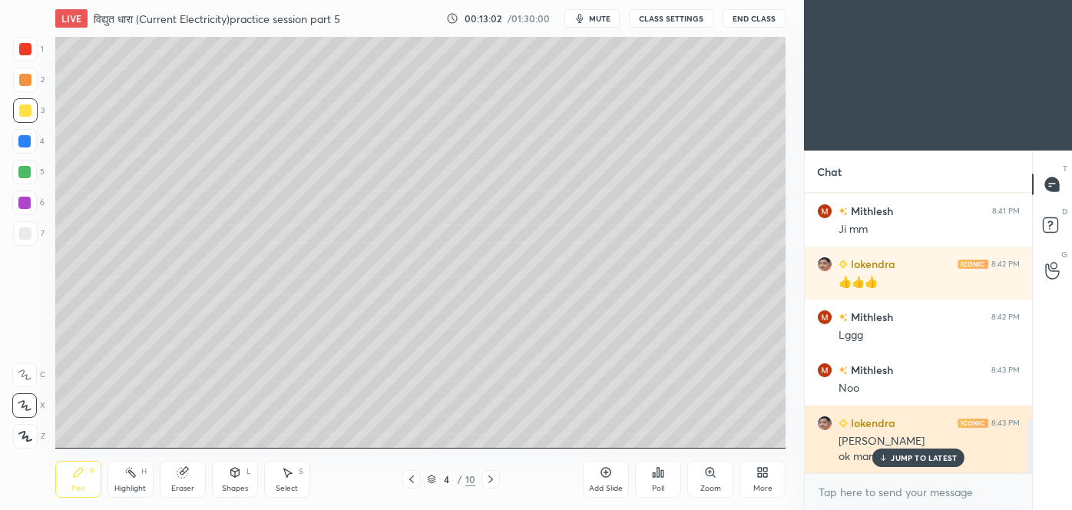
click at [914, 455] on p "JUMP TO LATEST" at bounding box center [924, 457] width 66 height 9
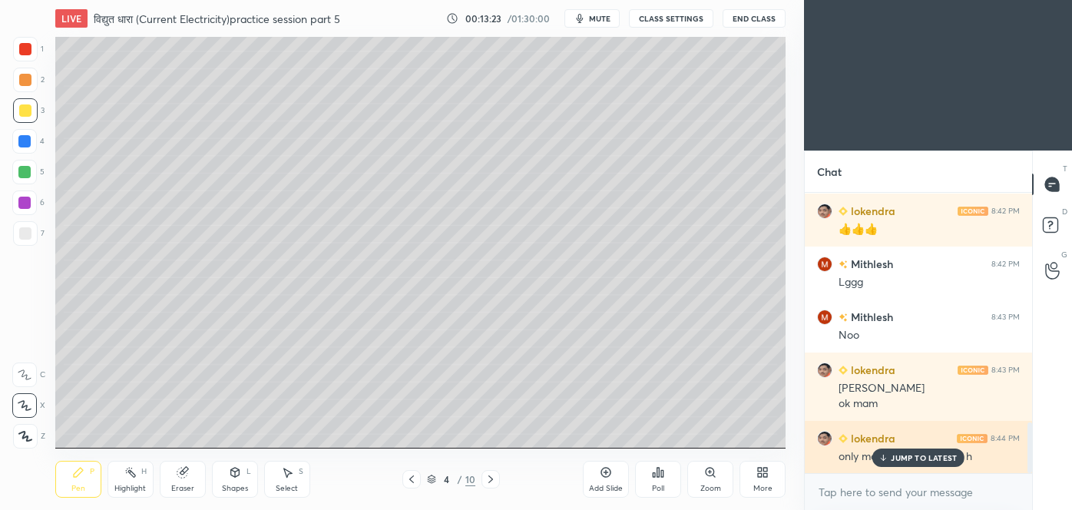
click at [928, 449] on div "JUMP TO LATEST" at bounding box center [918, 457] width 92 height 18
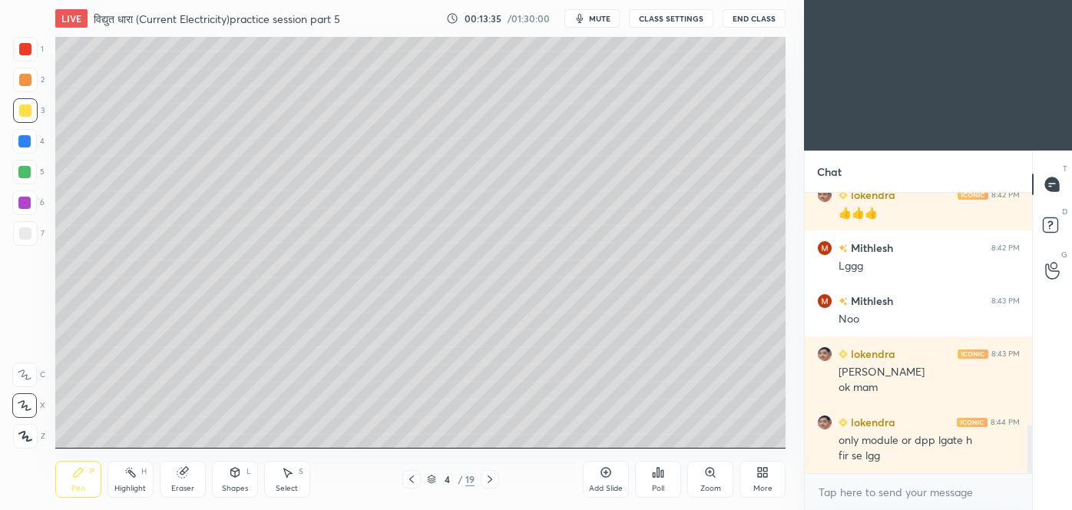
scroll to position [1334, 0]
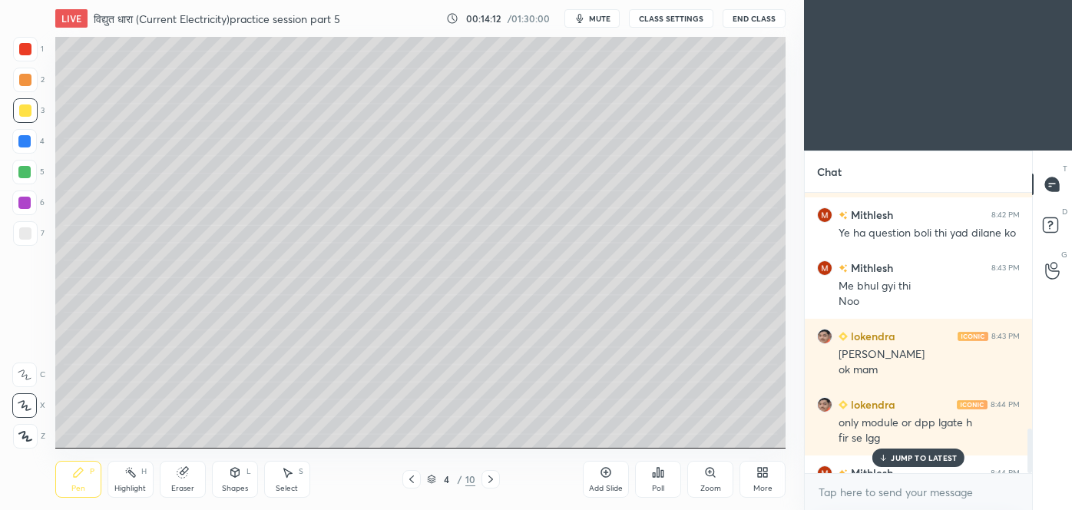
scroll to position [1482, 0]
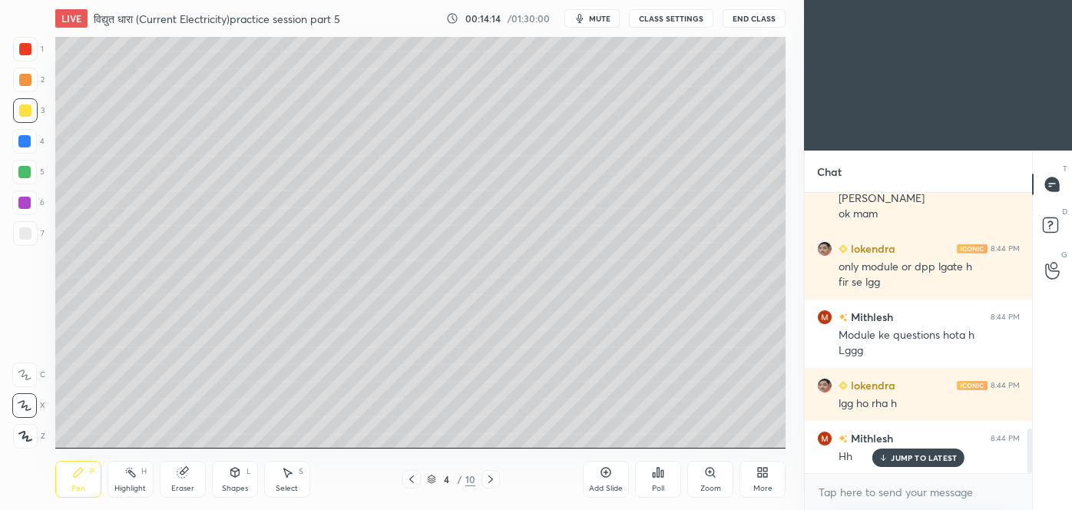
click at [923, 459] on p "JUMP TO LATEST" at bounding box center [924, 457] width 66 height 9
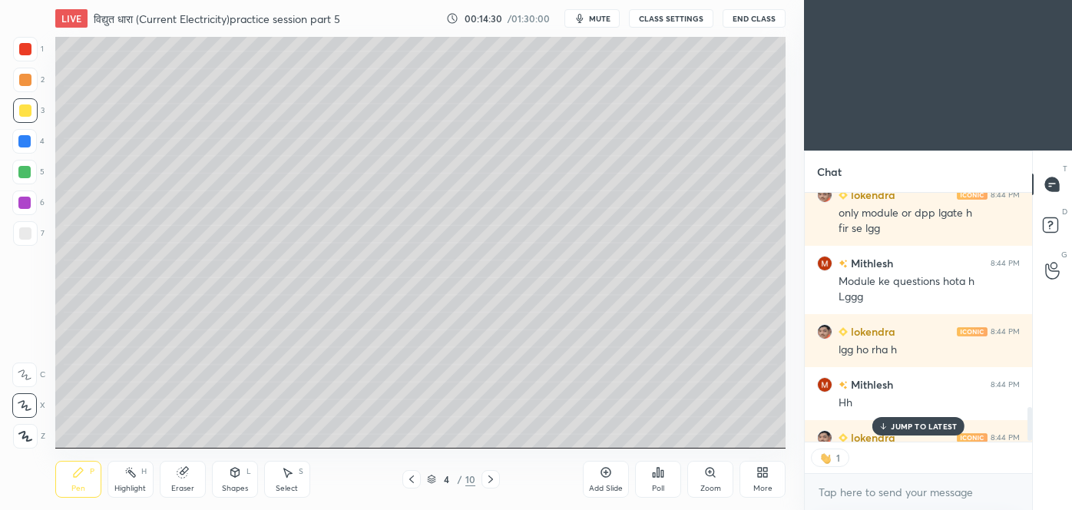
scroll to position [1566, 0]
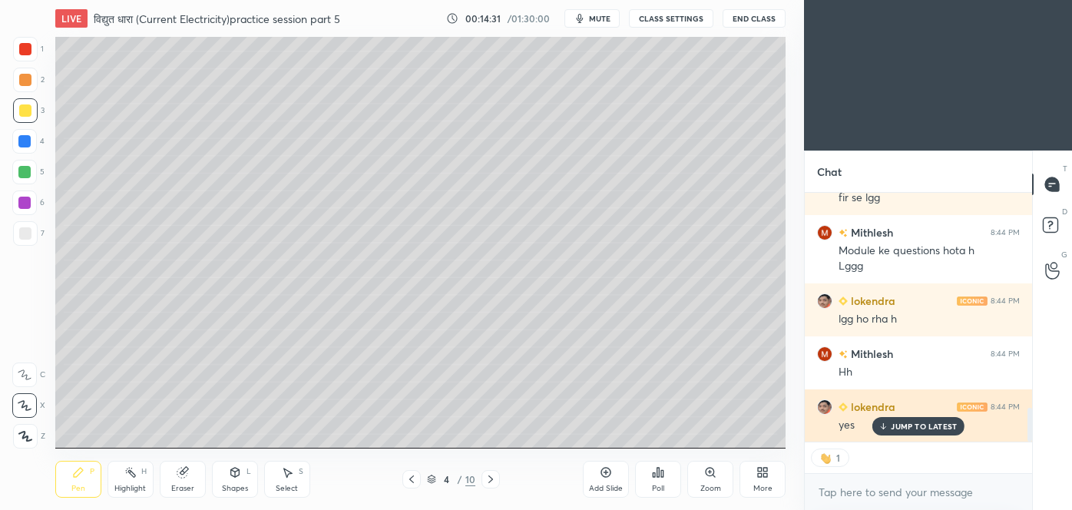
click at [911, 425] on p "JUMP TO LATEST" at bounding box center [924, 426] width 66 height 9
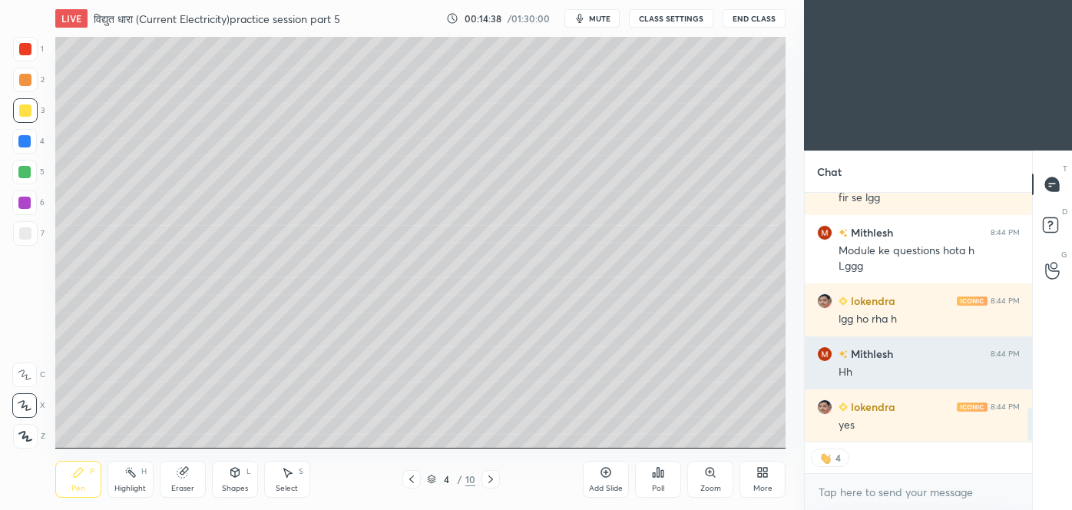
scroll to position [1619, 0]
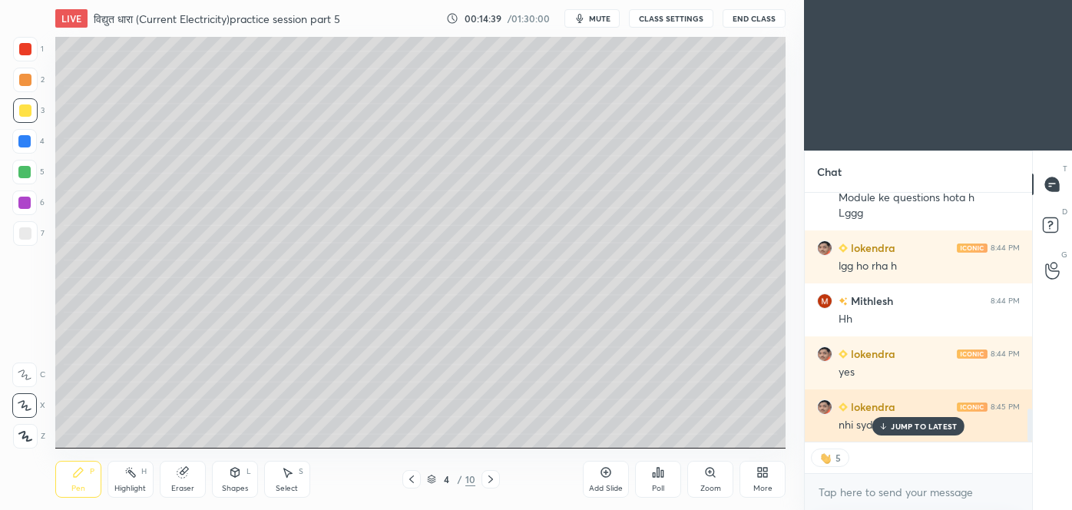
click at [925, 422] on p "JUMP TO LATEST" at bounding box center [924, 426] width 66 height 9
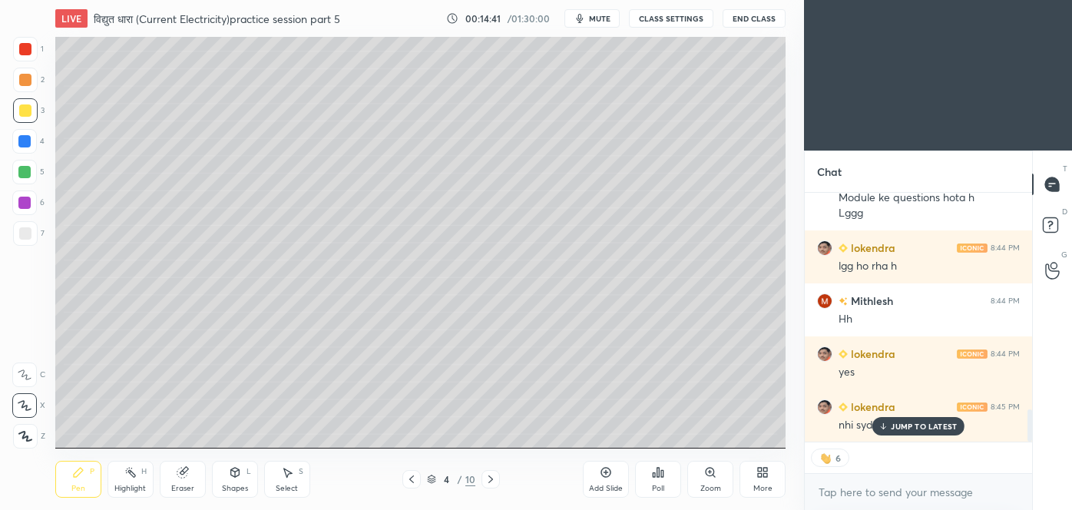
scroll to position [1672, 0]
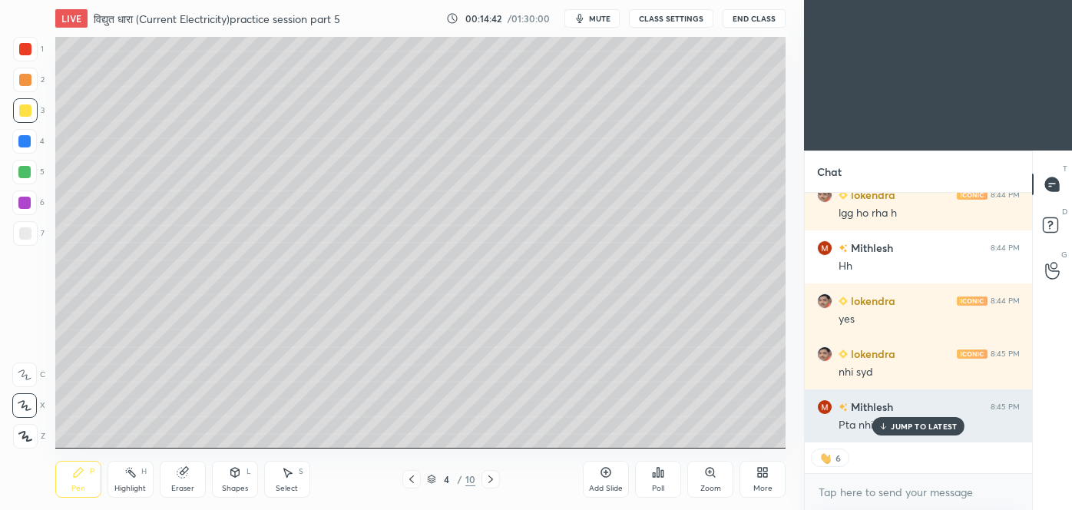
click at [911, 427] on p "JUMP TO LATEST" at bounding box center [924, 426] width 66 height 9
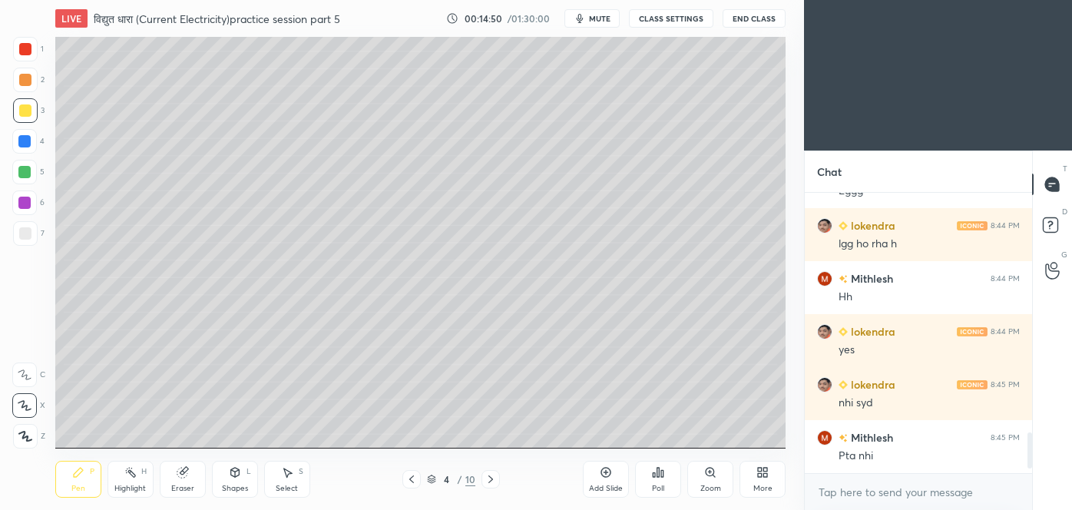
scroll to position [0, 0]
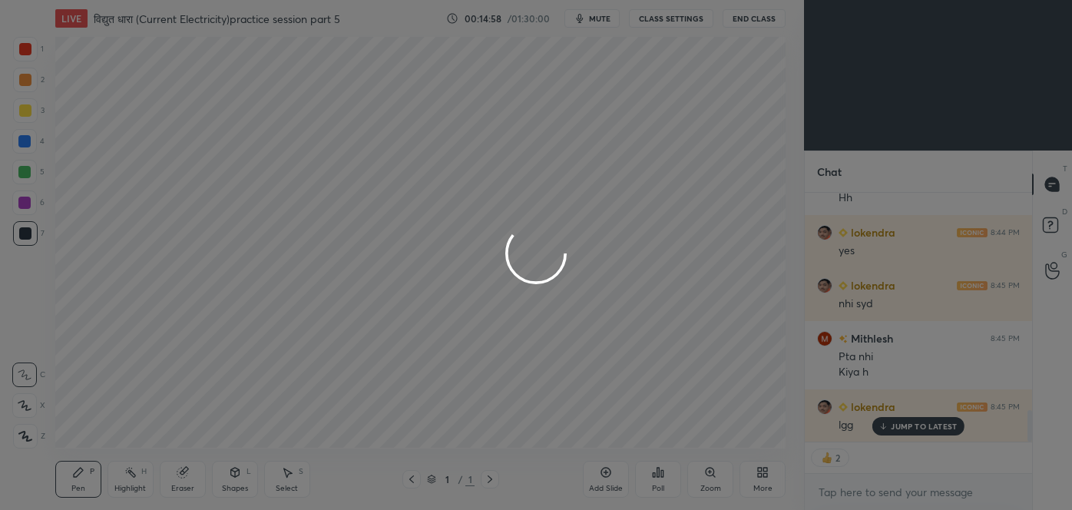
click at [913, 430] on div "Mithlesh 8:41 PM Ji mm lokendra 8:42 PM 👍👍👍 Mithlesh 8:42 PM Lggg lokendra 8:42…" at bounding box center [918, 317] width 227 height 249
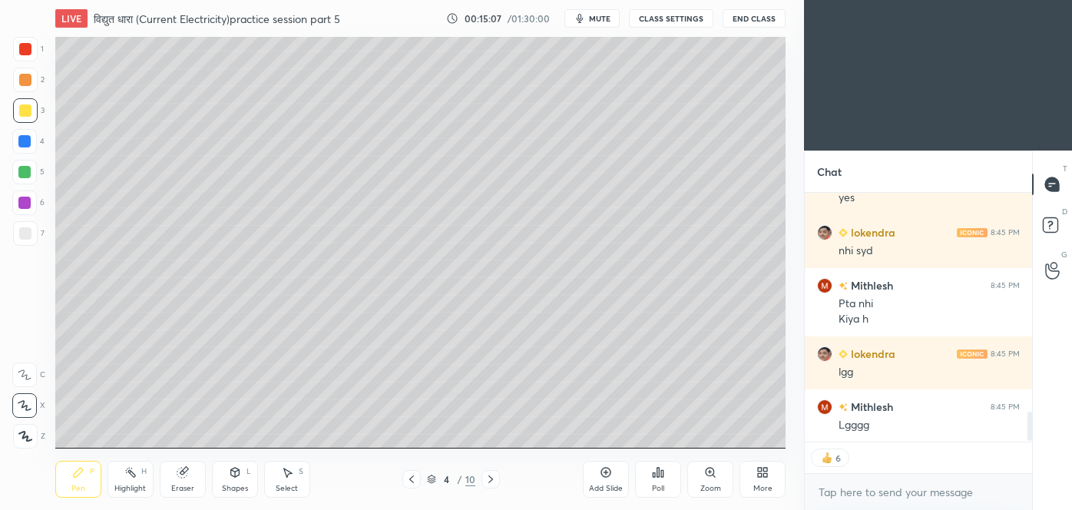
scroll to position [1847, 0]
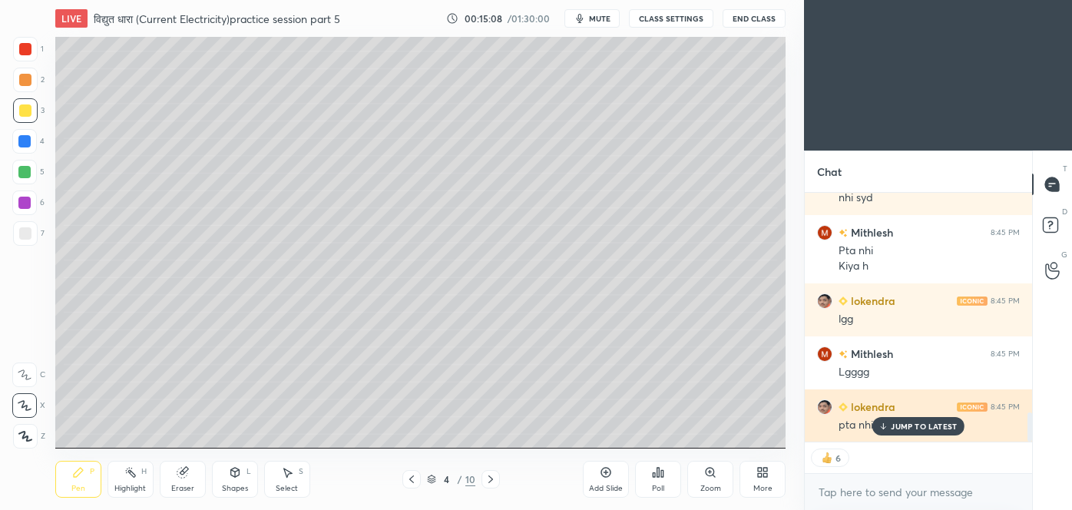
click at [927, 425] on p "JUMP TO LATEST" at bounding box center [924, 426] width 66 height 9
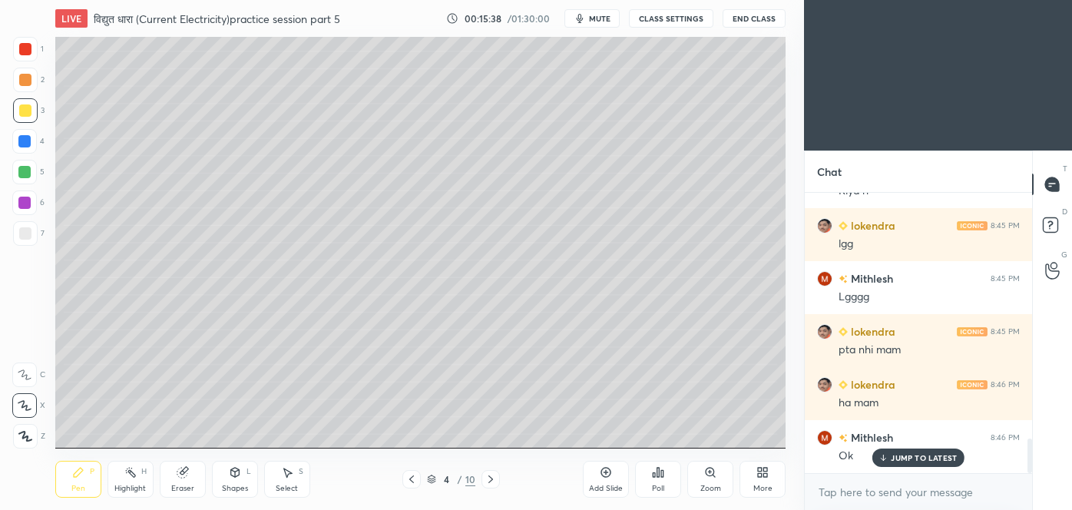
scroll to position [1974, 0]
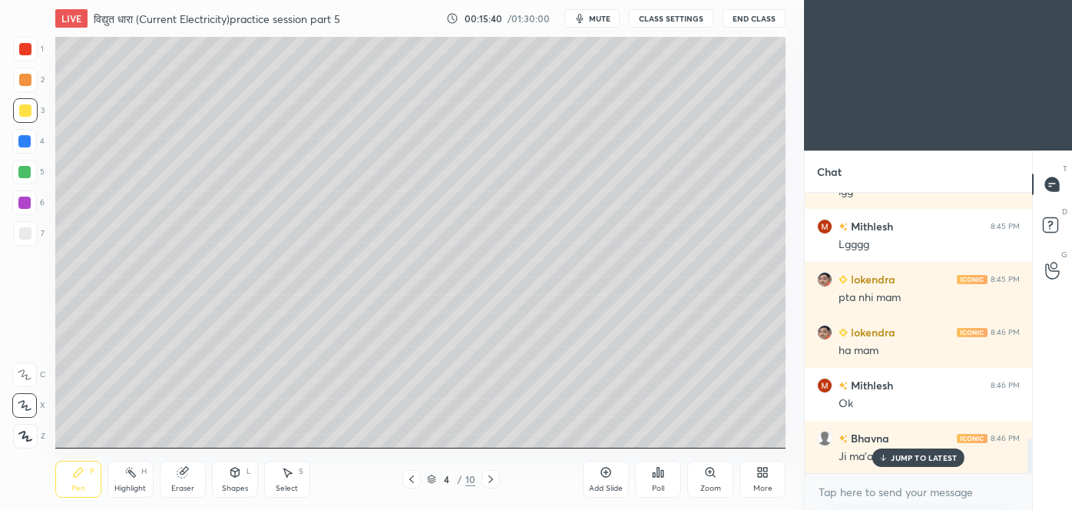
click at [918, 459] on p "JUMP TO LATEST" at bounding box center [924, 457] width 66 height 9
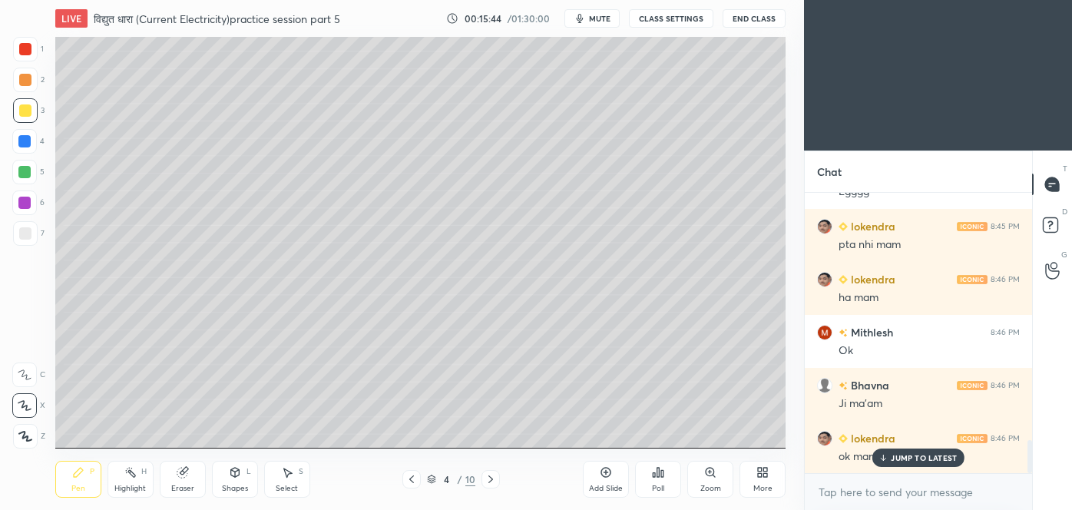
scroll to position [2080, 0]
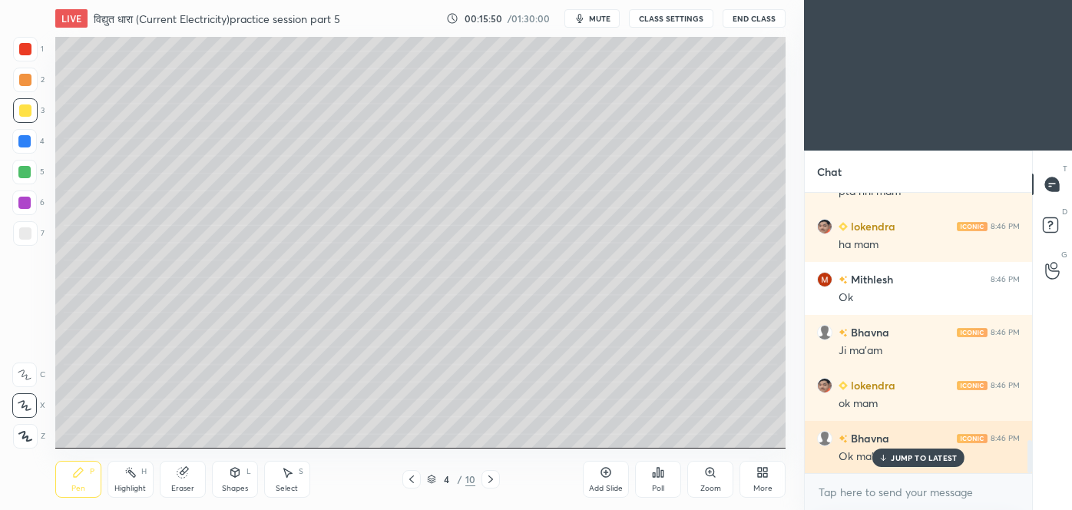
click at [887, 461] on icon at bounding box center [883, 457] width 10 height 9
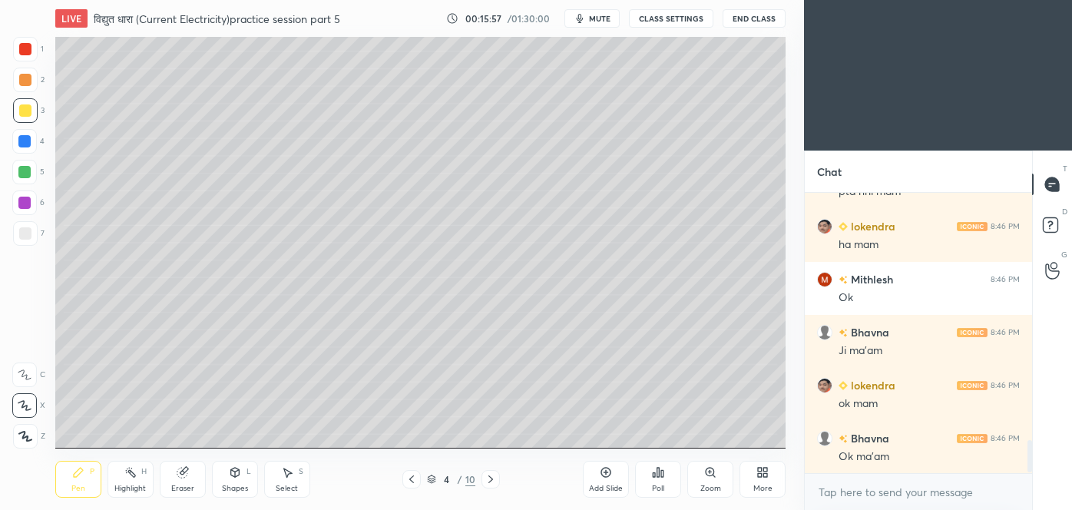
scroll to position [2133, 0]
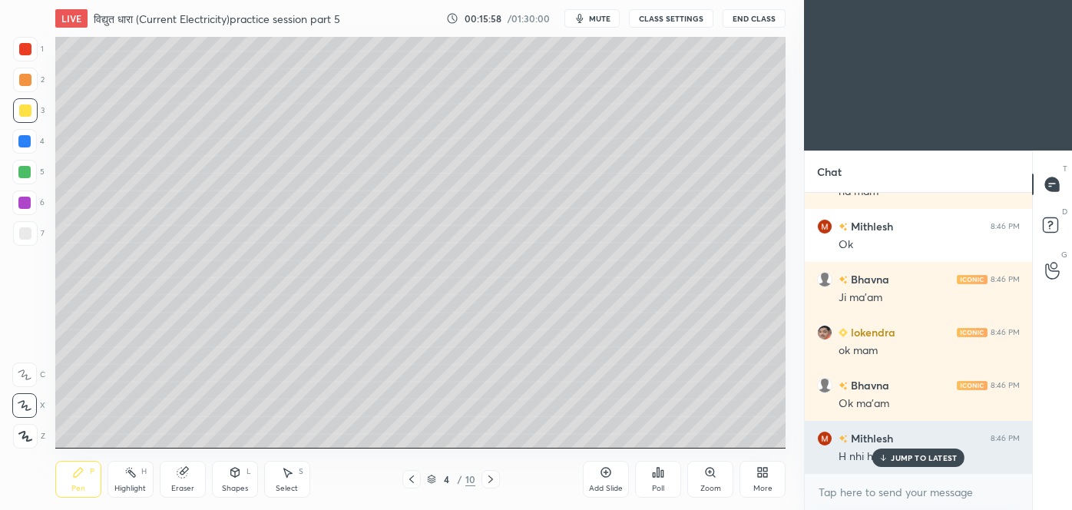
click at [913, 459] on p "JUMP TO LATEST" at bounding box center [924, 457] width 66 height 9
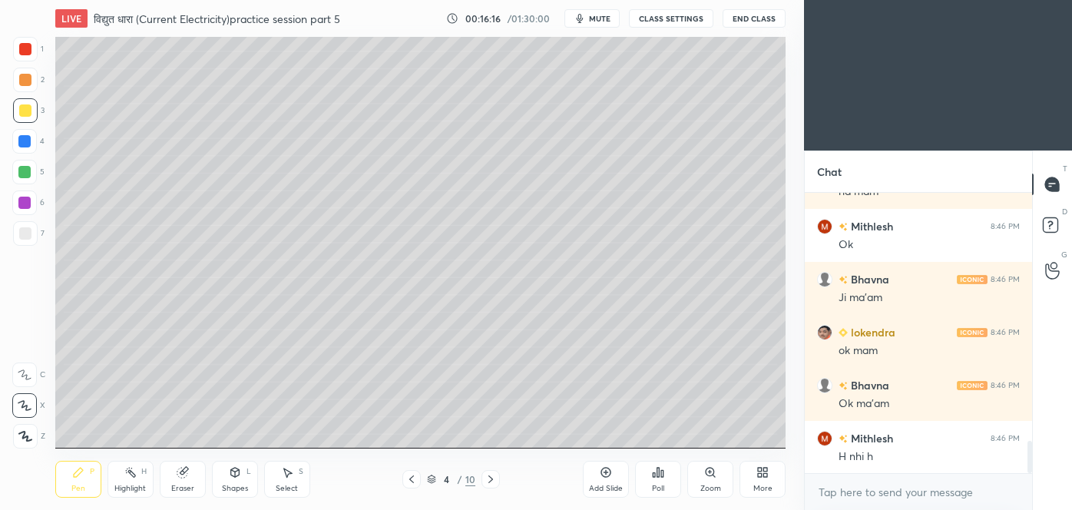
click at [617, 478] on div "Add Slide" at bounding box center [606, 479] width 46 height 37
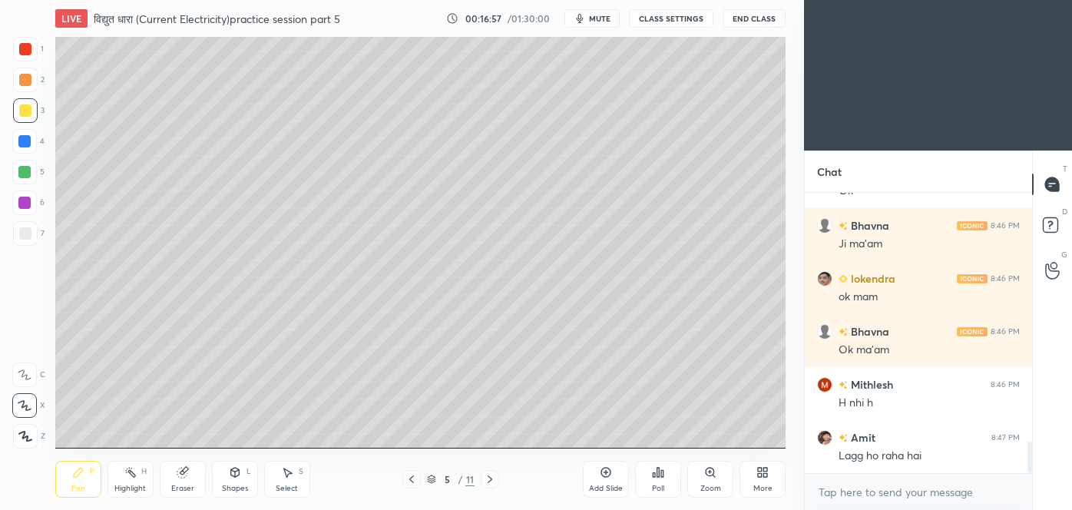
click at [28, 228] on div at bounding box center [25, 233] width 12 height 12
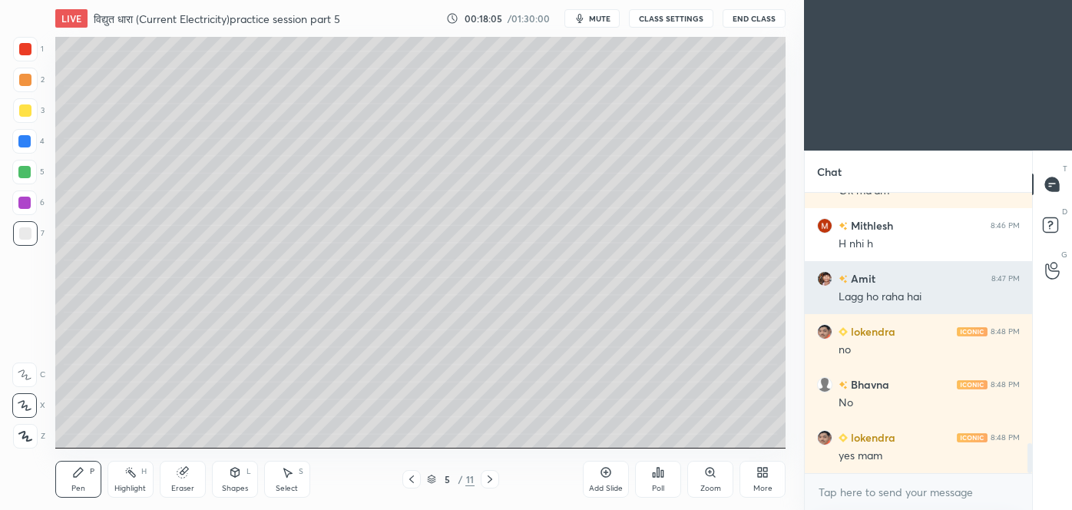
scroll to position [2398, 0]
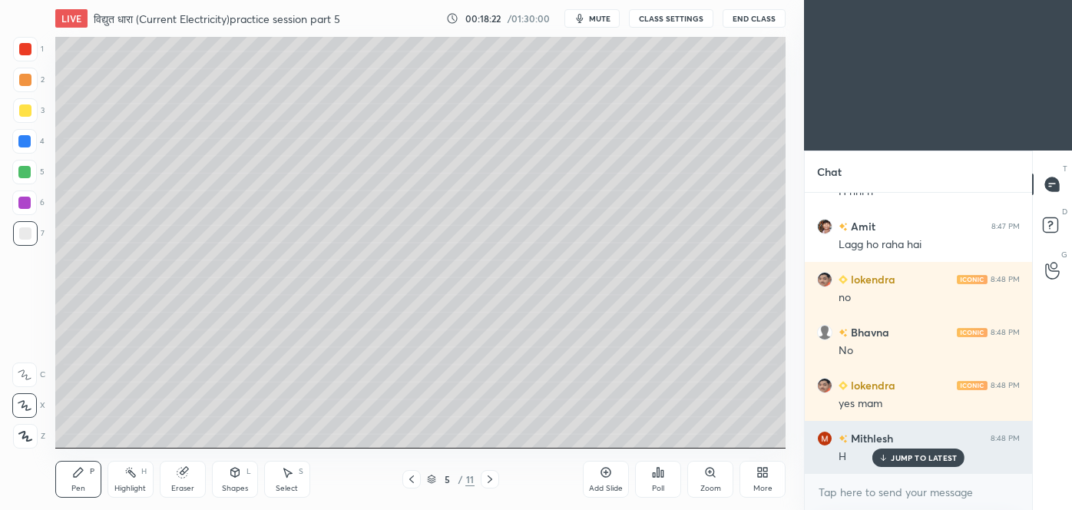
click at [897, 453] on p "JUMP TO LATEST" at bounding box center [924, 457] width 66 height 9
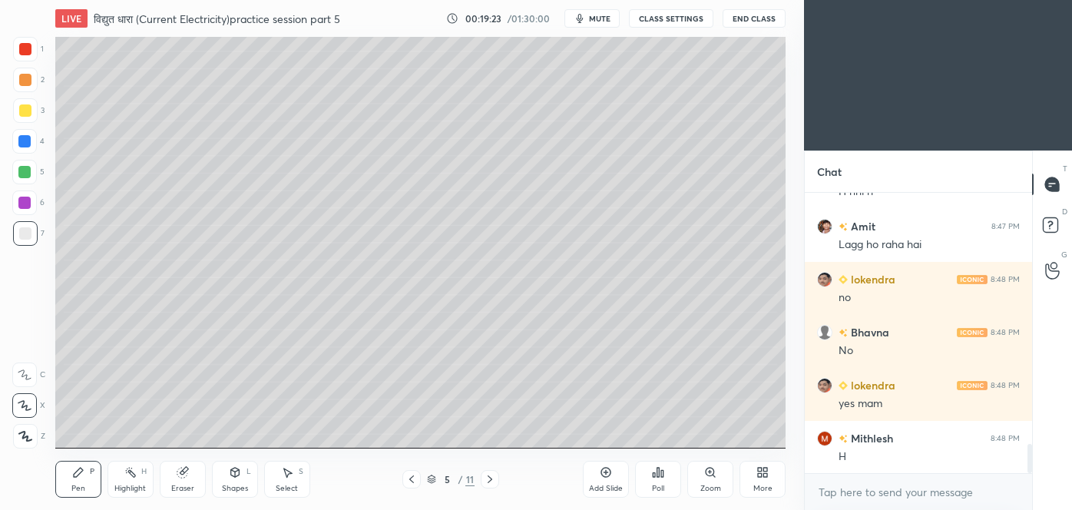
scroll to position [2451, 0]
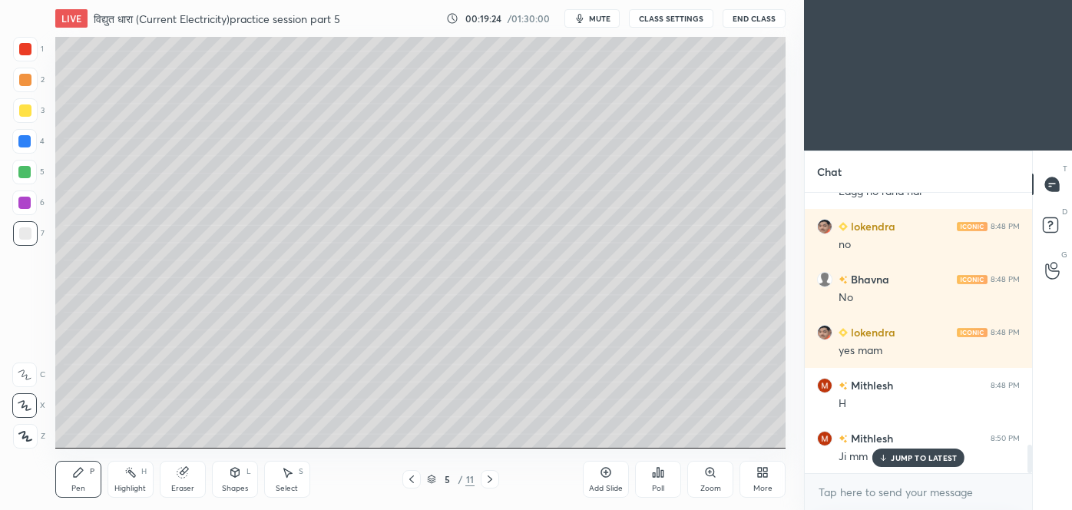
click at [419, 479] on div at bounding box center [411, 479] width 18 height 18
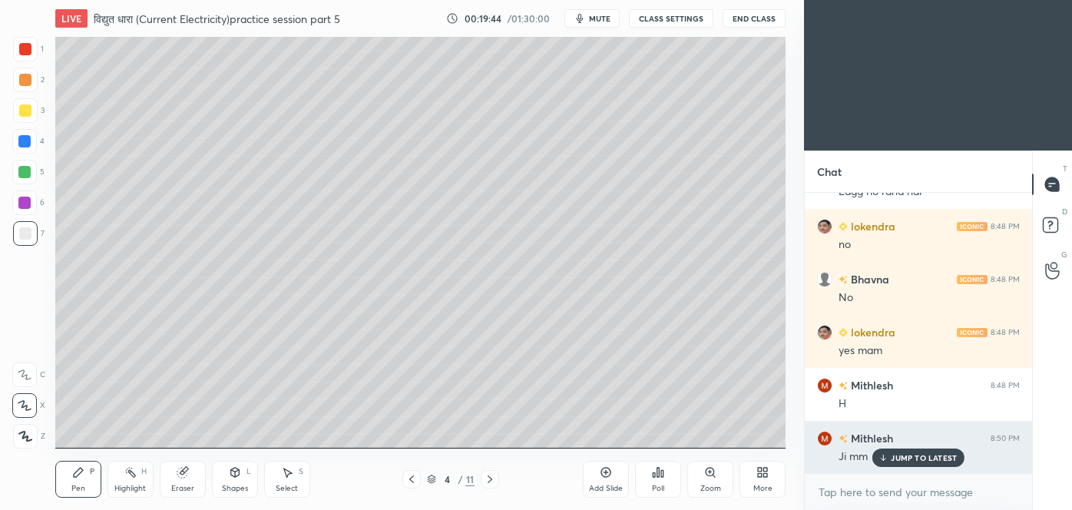
click at [904, 453] on p "JUMP TO LATEST" at bounding box center [924, 457] width 66 height 9
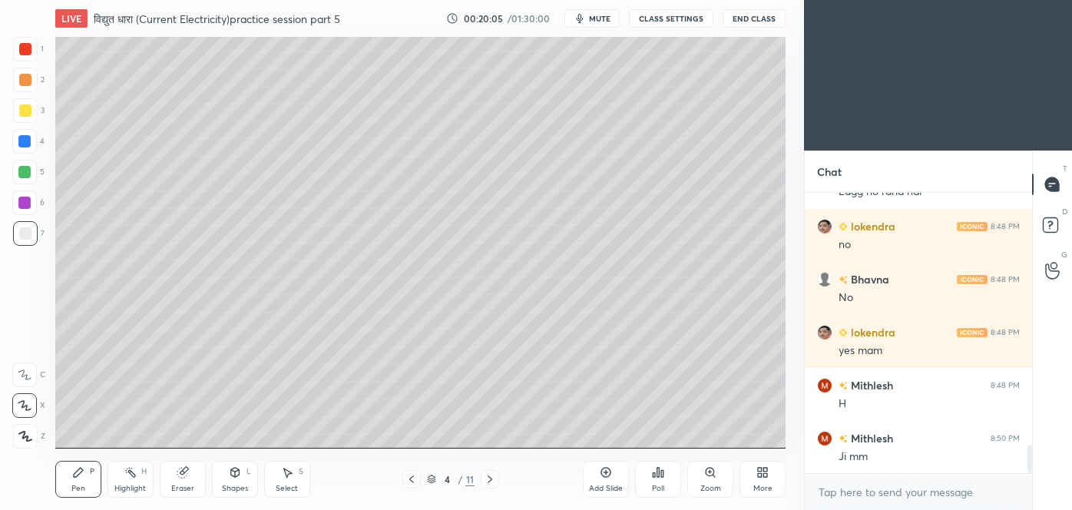
click at [491, 481] on icon at bounding box center [490, 479] width 12 height 12
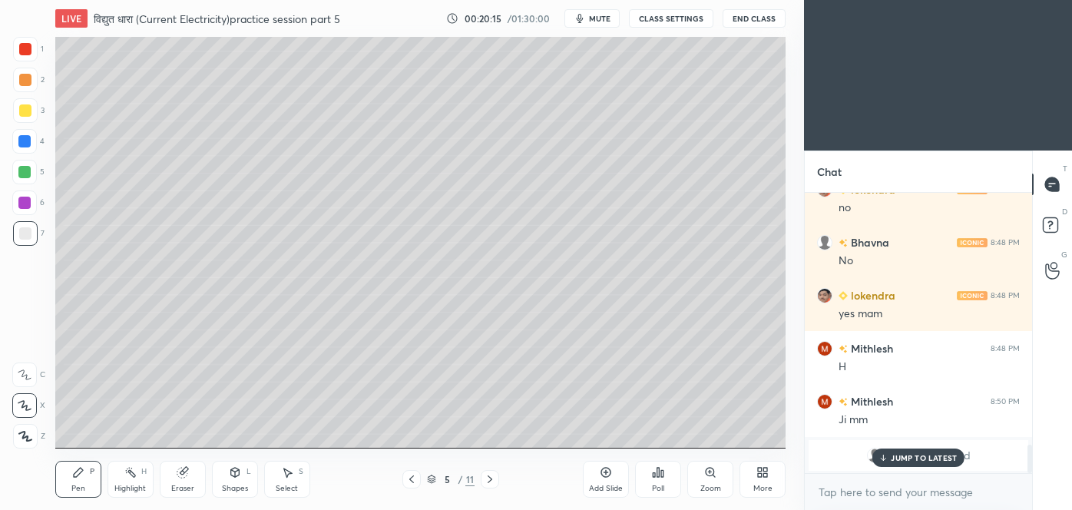
click at [903, 455] on p "JUMP TO LATEST" at bounding box center [924, 457] width 66 height 9
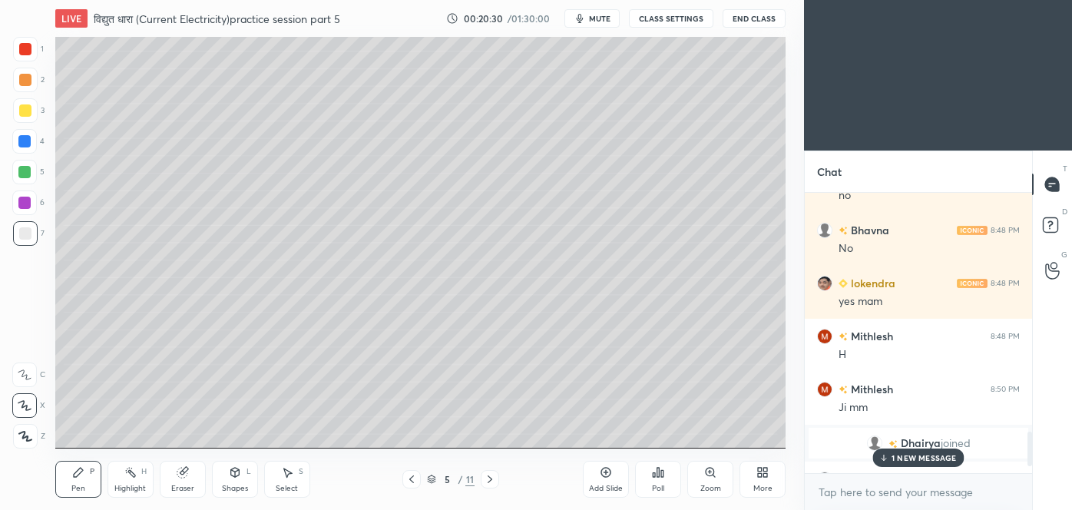
scroll to position [2019, 0]
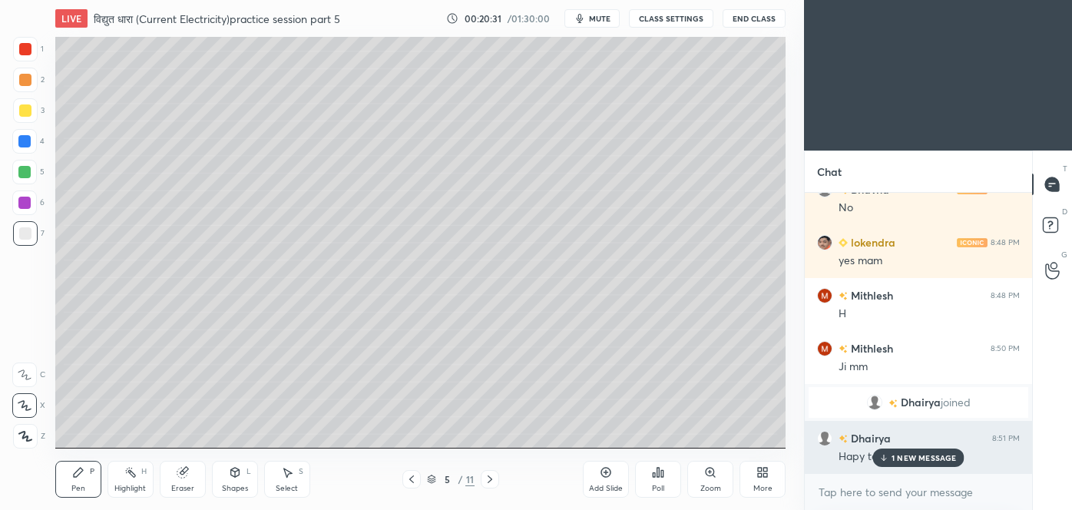
click at [918, 457] on p "1 NEW MESSAGE" at bounding box center [923, 457] width 65 height 9
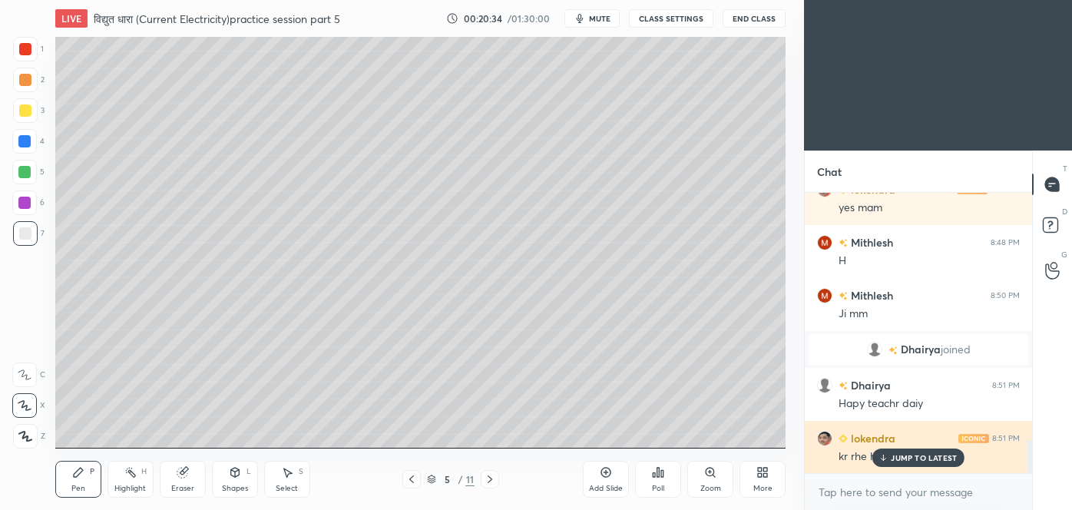
click at [935, 459] on p "JUMP TO LATEST" at bounding box center [924, 457] width 66 height 9
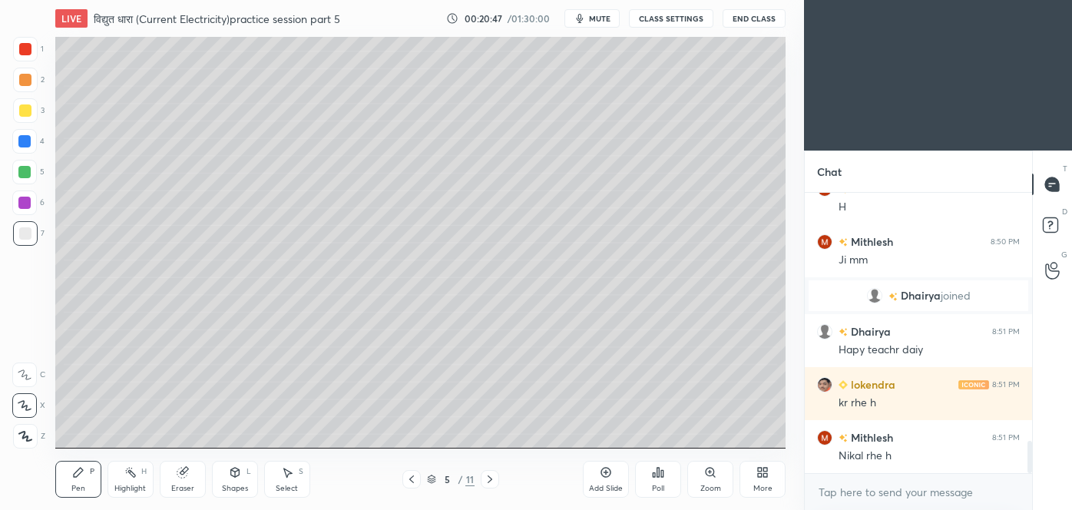
scroll to position [5, 4]
type textarea "x"
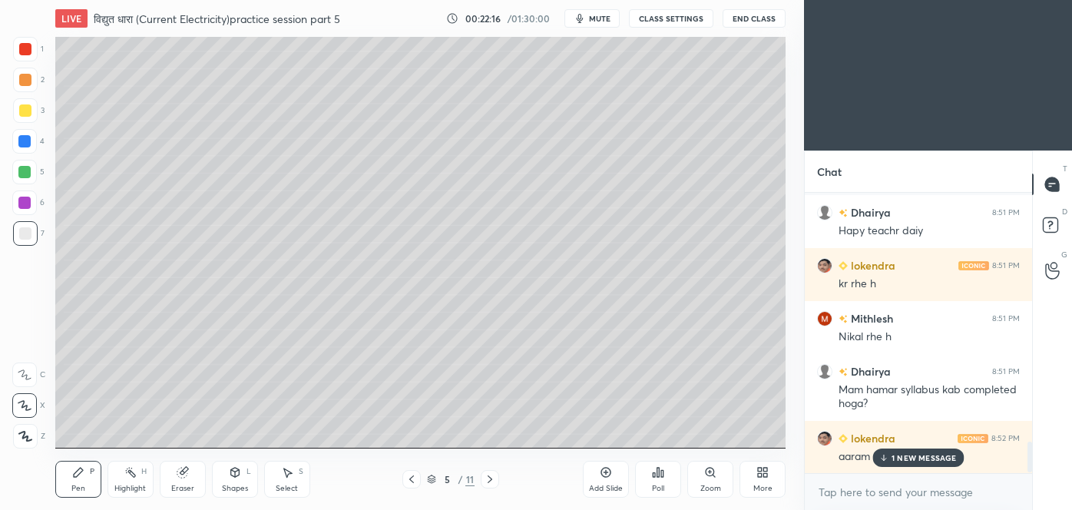
scroll to position [2311, 0]
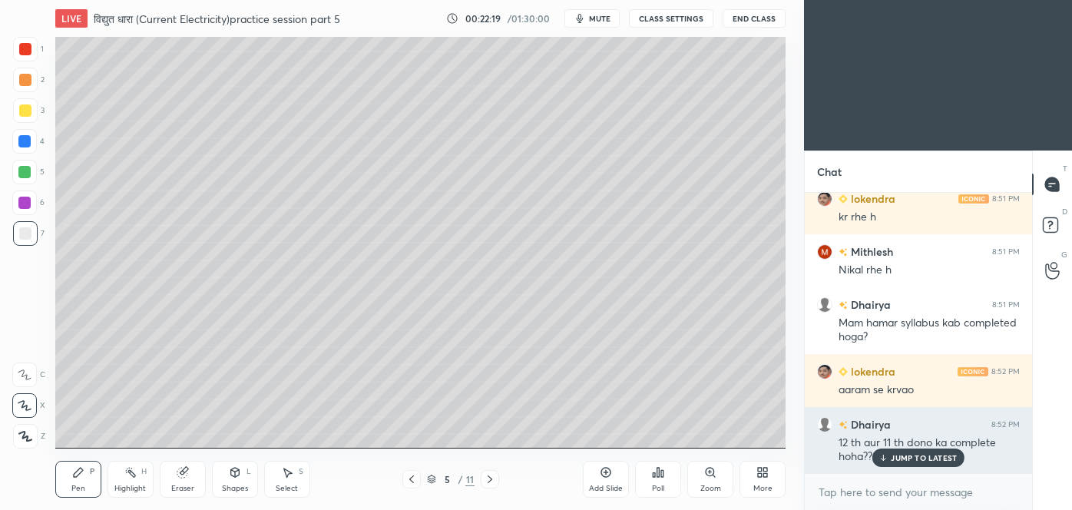
click at [929, 463] on div "JUMP TO LATEST" at bounding box center [918, 457] width 92 height 18
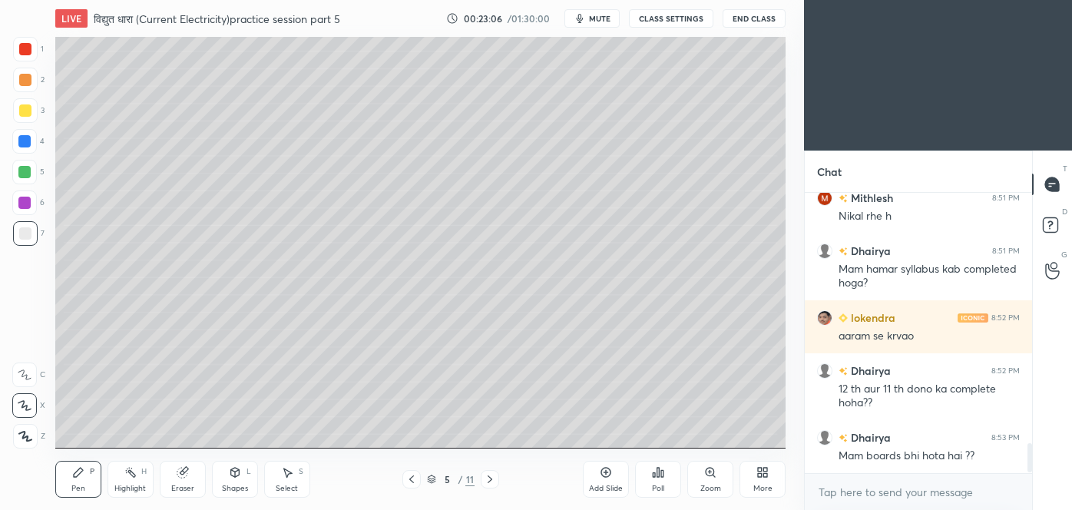
scroll to position [2445, 0]
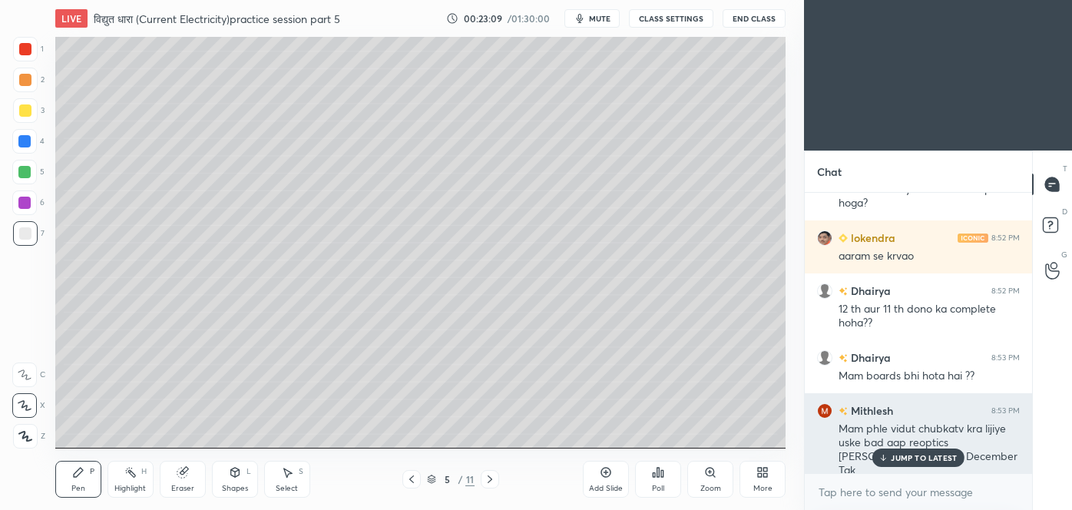
click at [913, 453] on p "JUMP TO LATEST" at bounding box center [924, 457] width 66 height 9
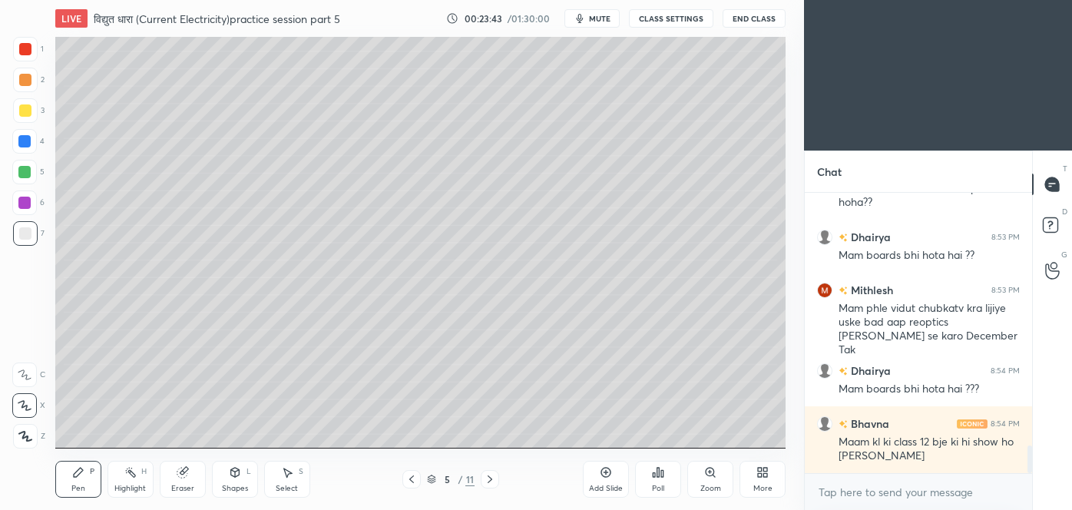
scroll to position [2618, 0]
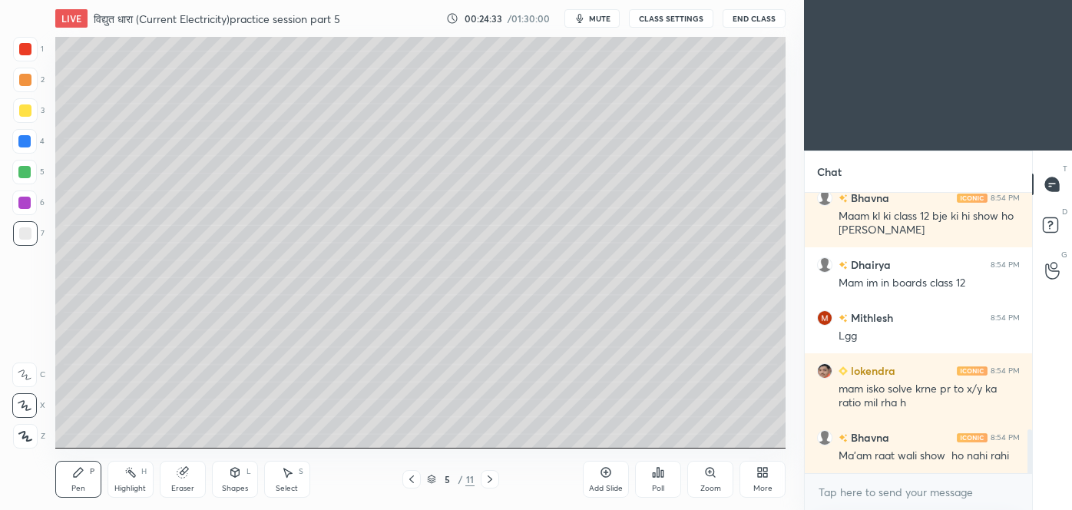
scroll to position [1552, 0]
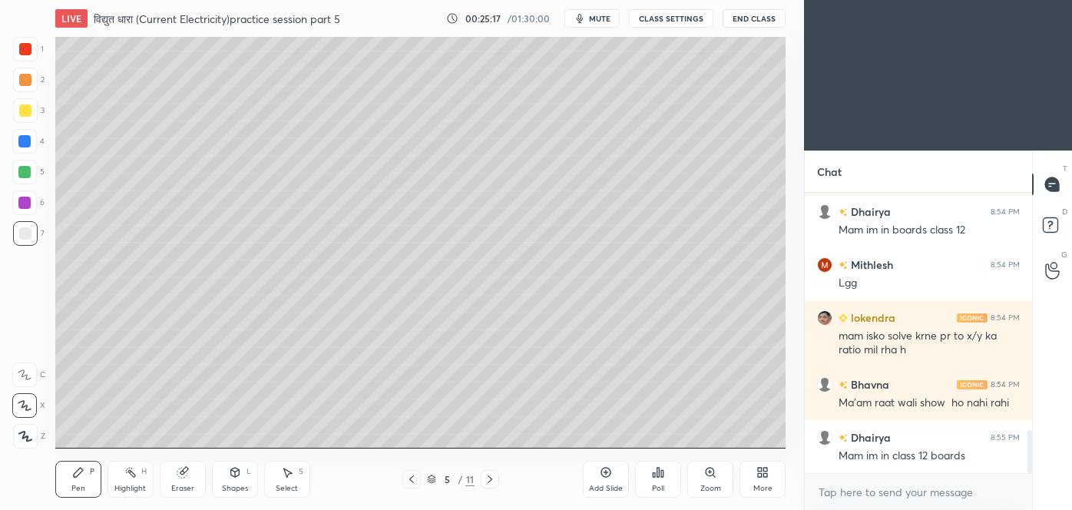
click at [605, 479] on div "Add Slide" at bounding box center [606, 479] width 46 height 37
click at [749, 15] on button "End Class" at bounding box center [754, 18] width 63 height 18
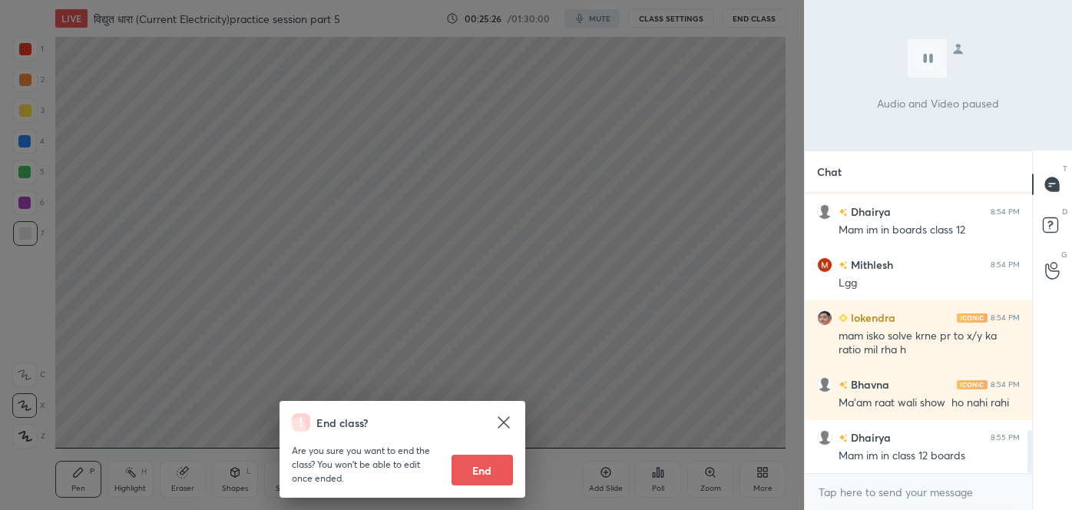
click at [485, 471] on button "End" at bounding box center [481, 470] width 61 height 31
type textarea "x"
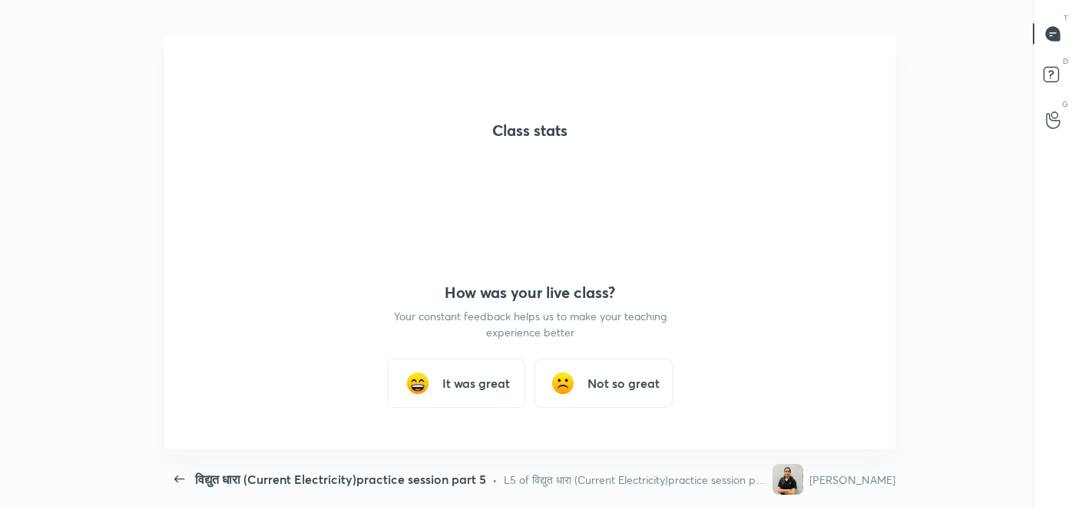
scroll to position [0, 0]
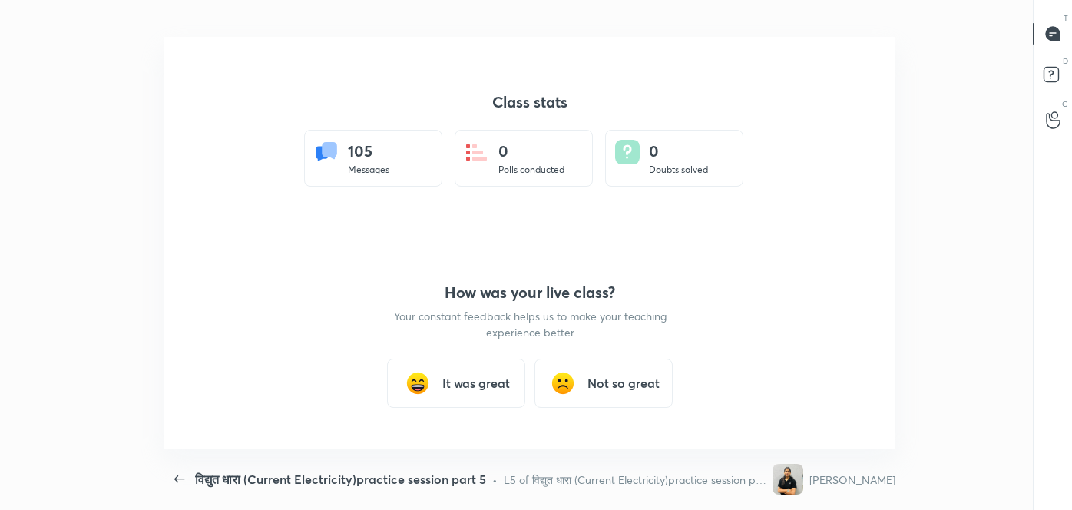
click at [565, 387] on img at bounding box center [562, 383] width 31 height 31
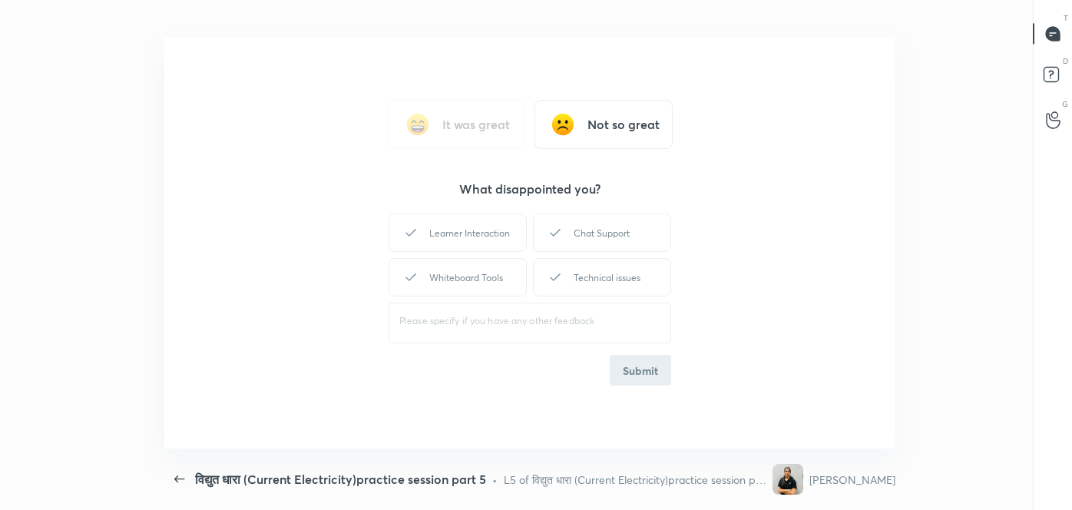
click at [599, 279] on div "Technical issues" at bounding box center [602, 277] width 138 height 38
click at [543, 327] on textarea at bounding box center [529, 321] width 261 height 15
click at [487, 324] on textarea at bounding box center [529, 321] width 261 height 15
click at [593, 268] on div "Technical issues" at bounding box center [602, 277] width 138 height 38
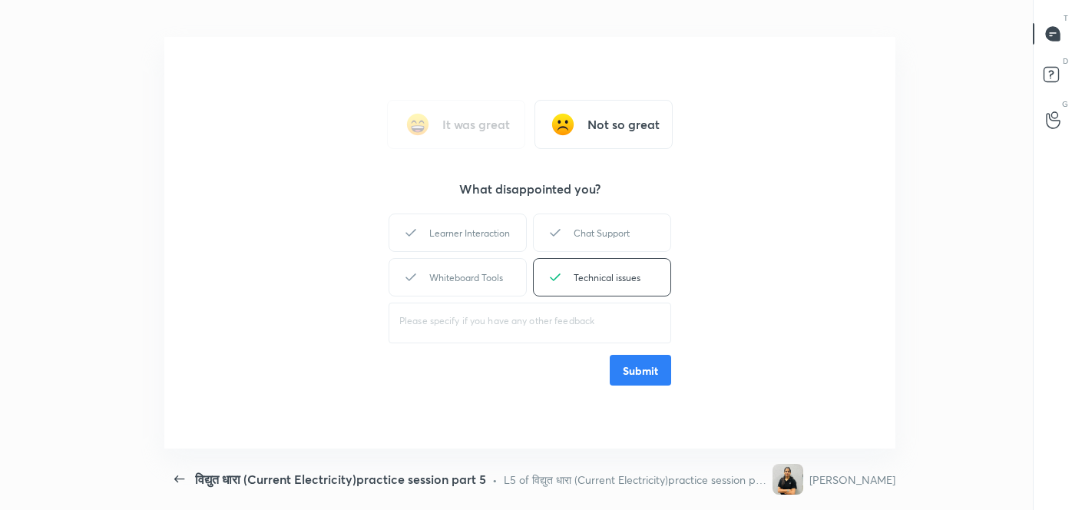
click at [576, 324] on textarea at bounding box center [529, 321] width 261 height 15
click at [647, 365] on button "Submit" at bounding box center [640, 370] width 61 height 31
